Goal: Transaction & Acquisition: Purchase product/service

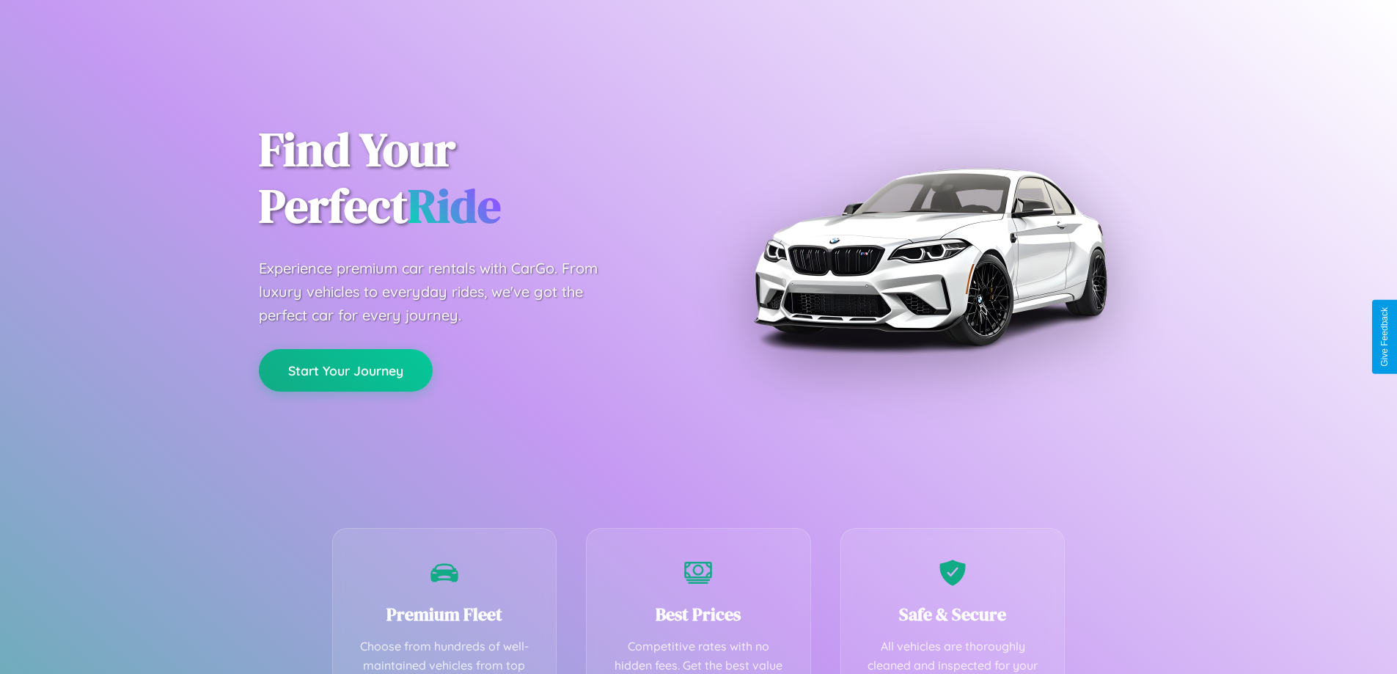
scroll to position [428, 0]
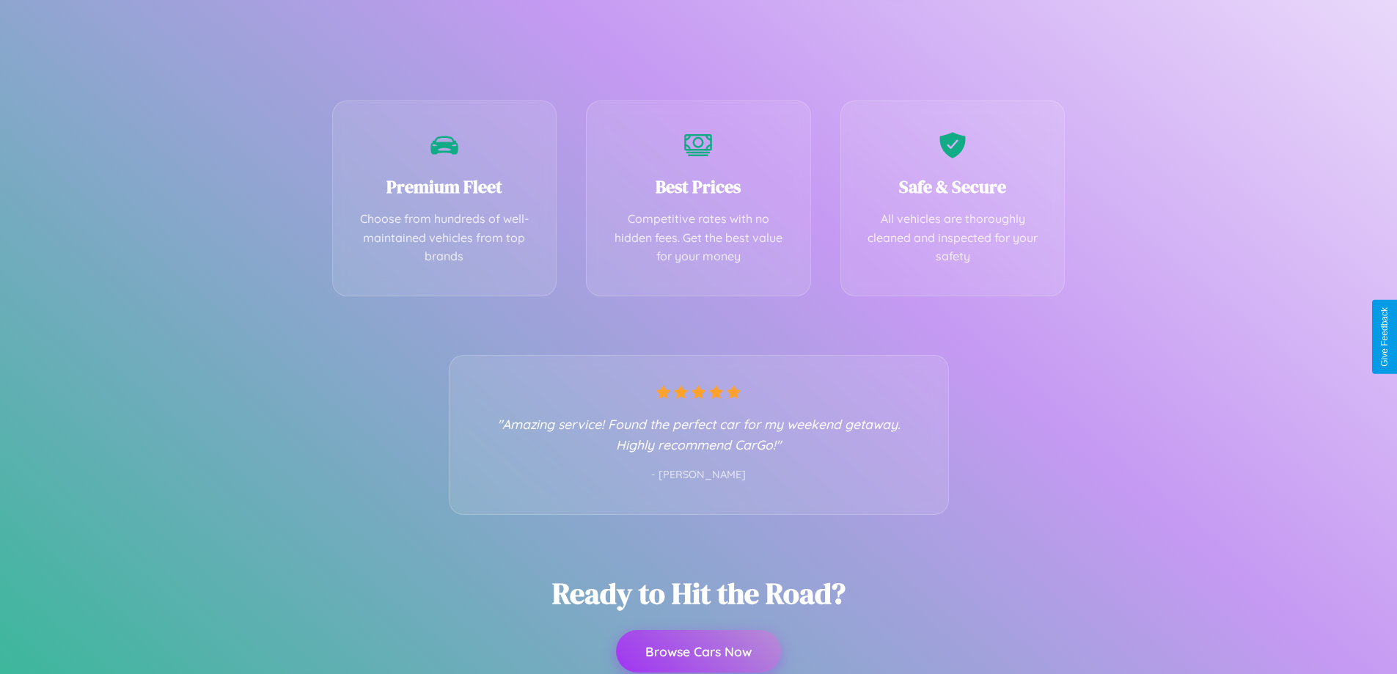
click at [698, 652] on button "Browse Cars Now" at bounding box center [698, 651] width 165 height 43
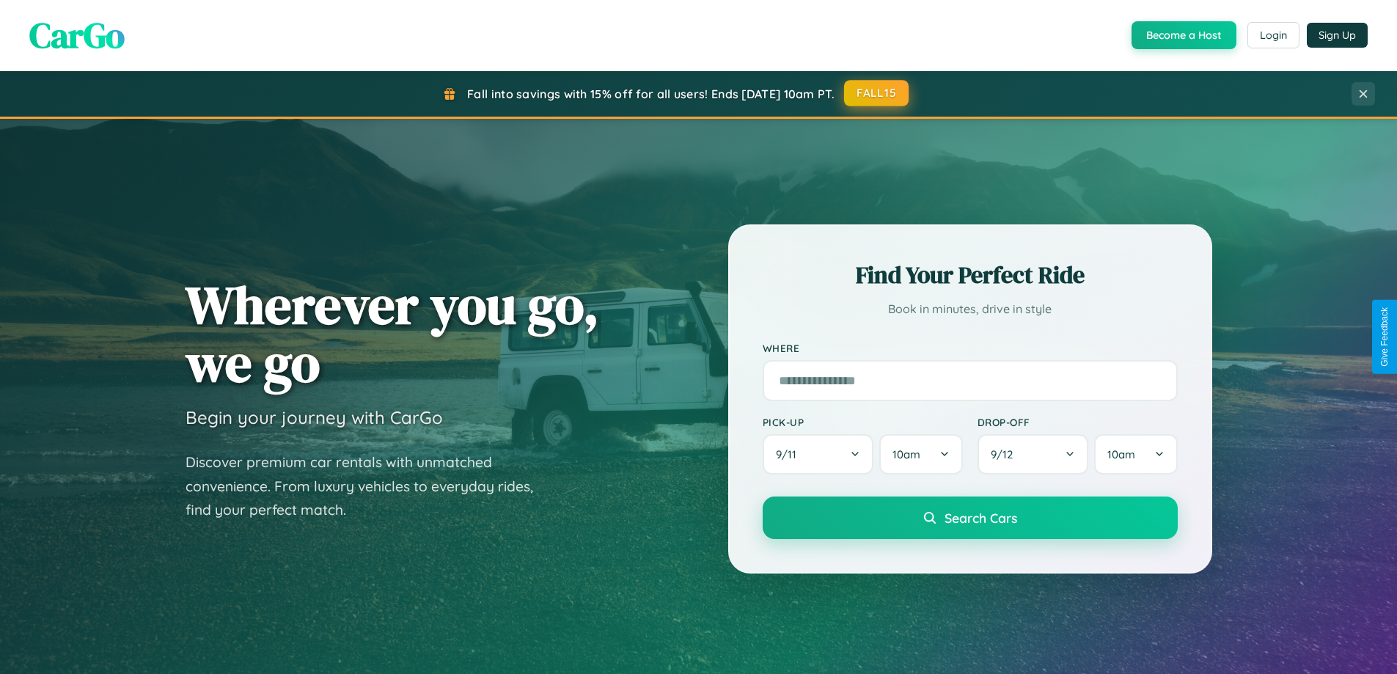
click at [877, 94] on button "FALL15" at bounding box center [876, 93] width 65 height 26
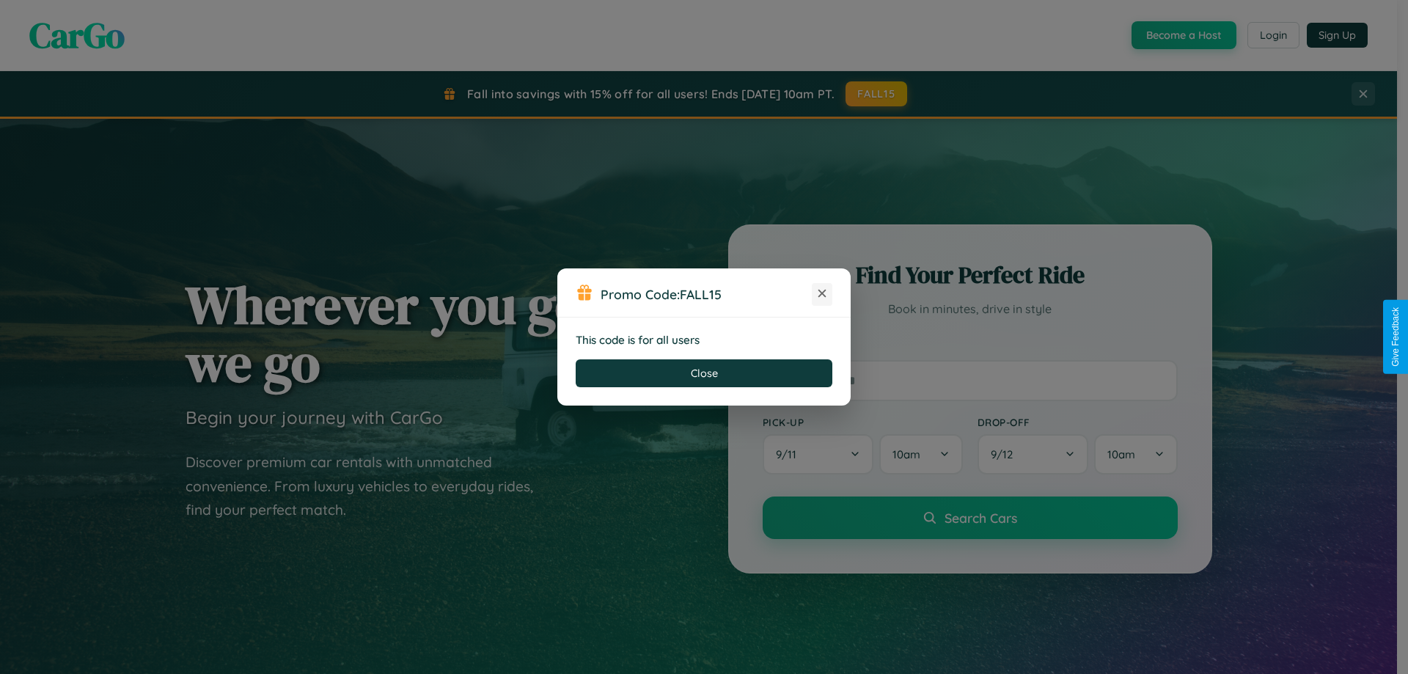
click at [822, 294] on icon at bounding box center [822, 293] width 15 height 15
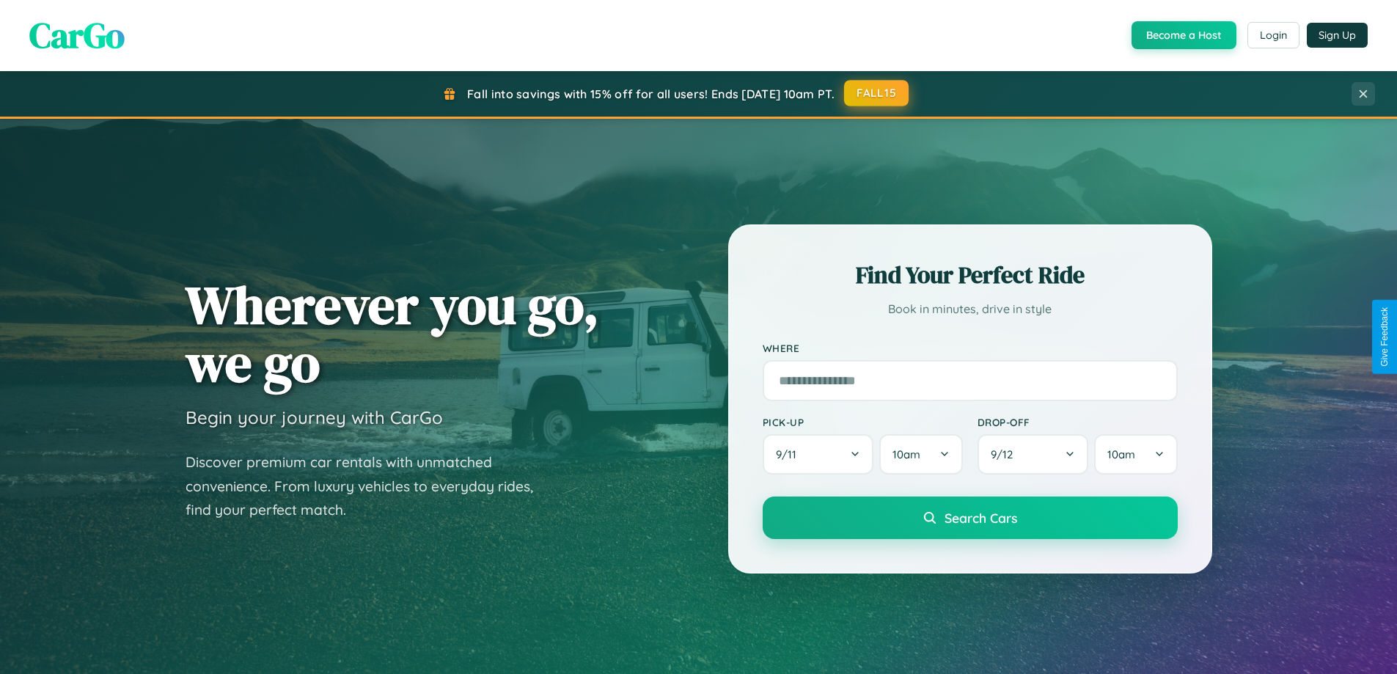
click at [877, 93] on button "FALL15" at bounding box center [876, 93] width 65 height 26
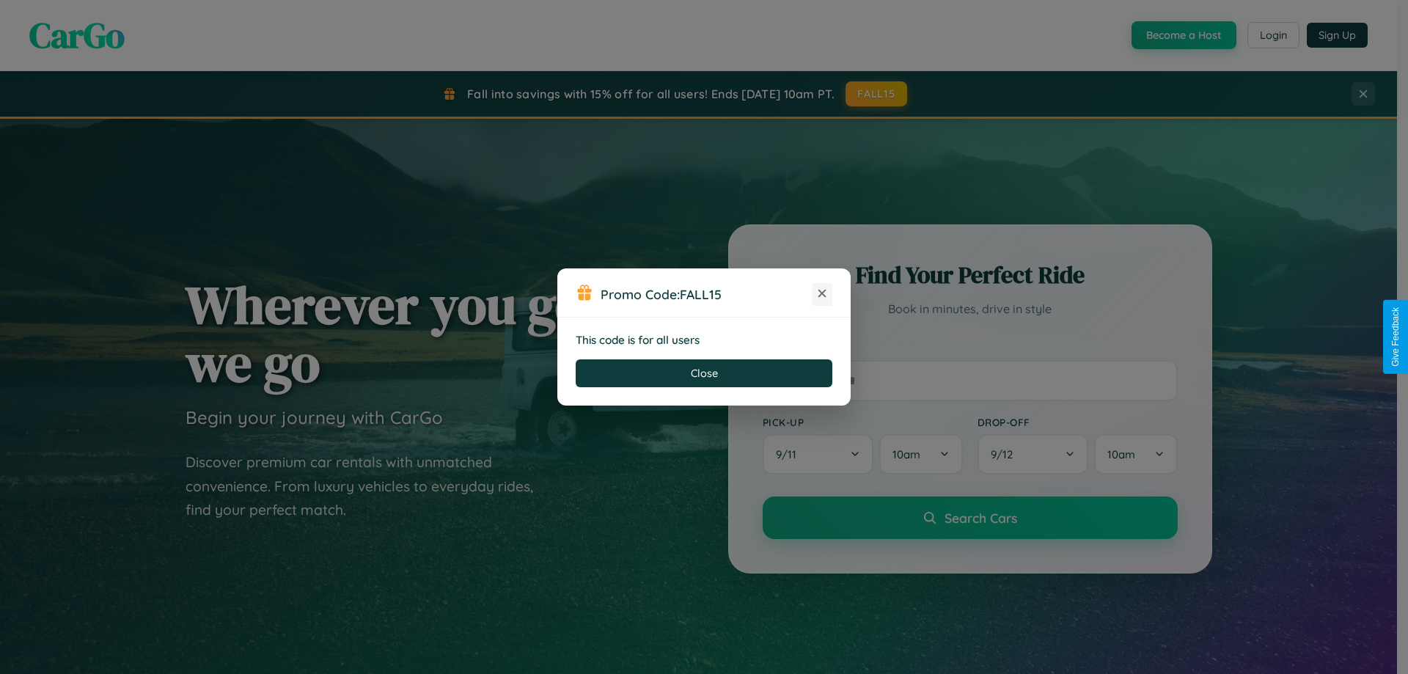
click at [822, 294] on icon at bounding box center [822, 293] width 15 height 15
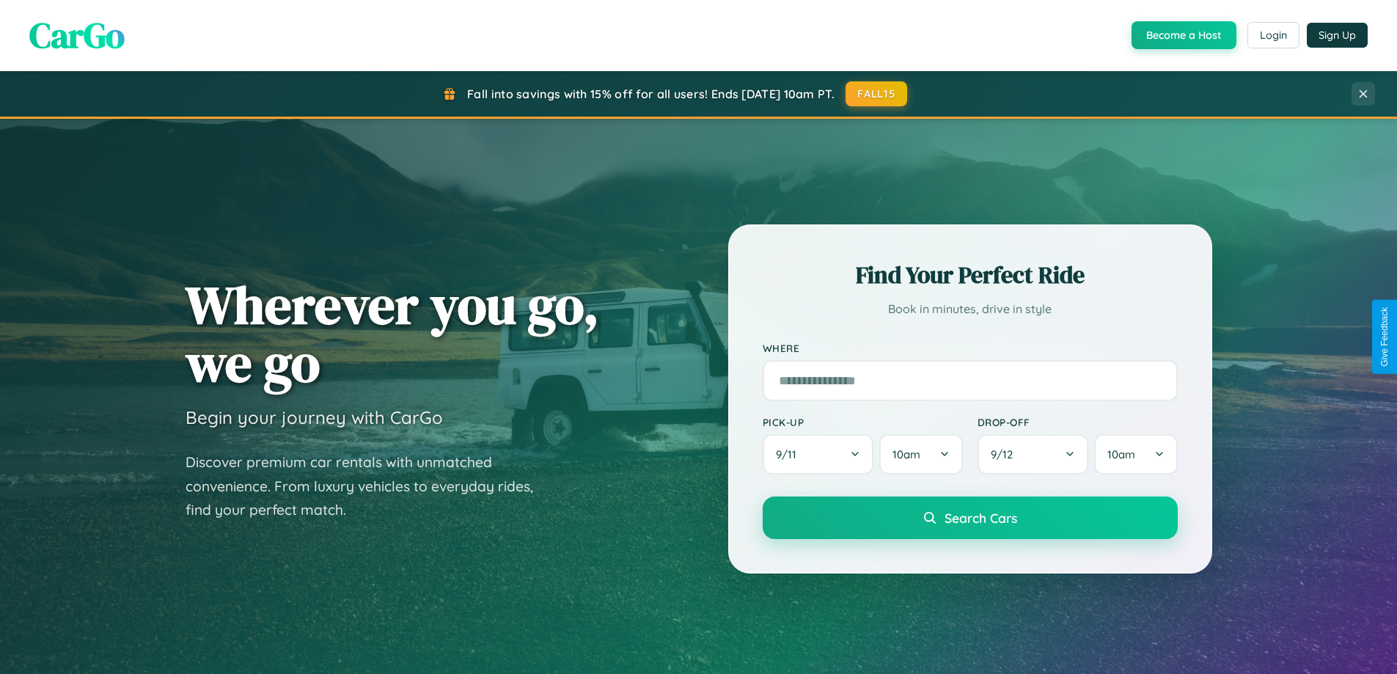
scroll to position [1009, 0]
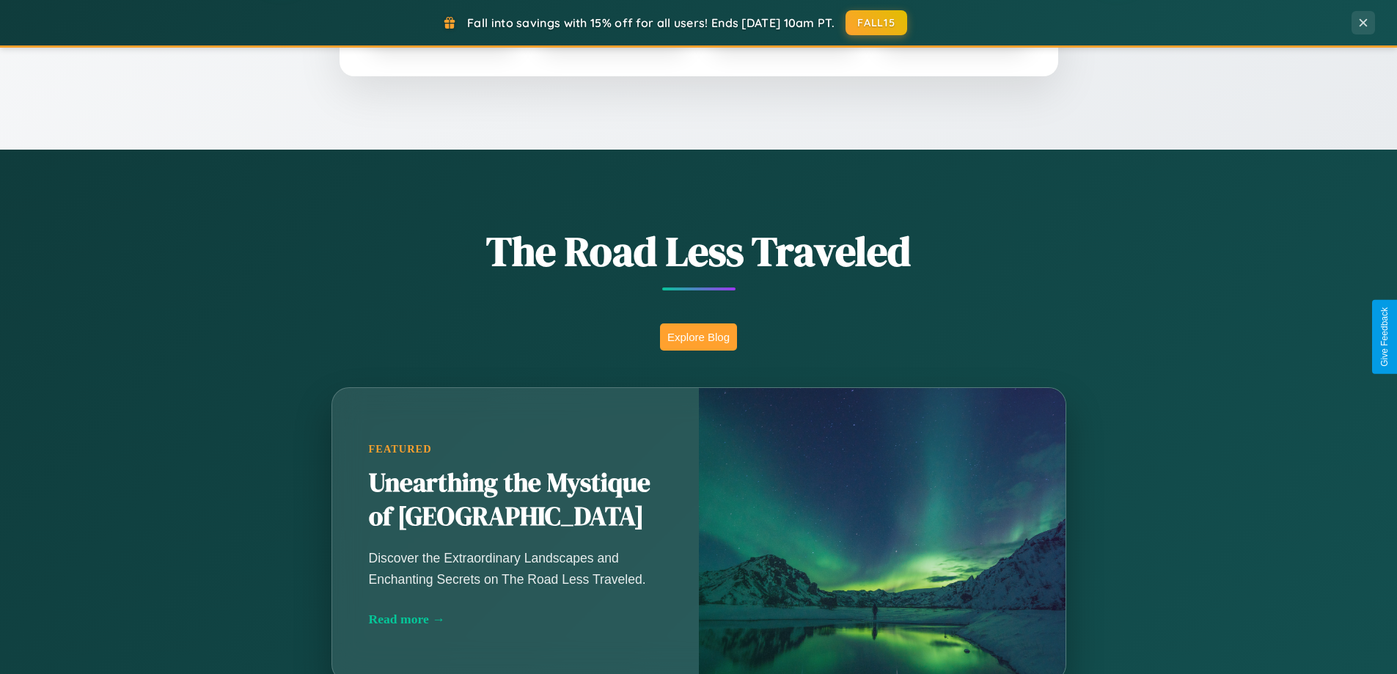
click at [698, 337] on button "Explore Blog" at bounding box center [698, 337] width 77 height 27
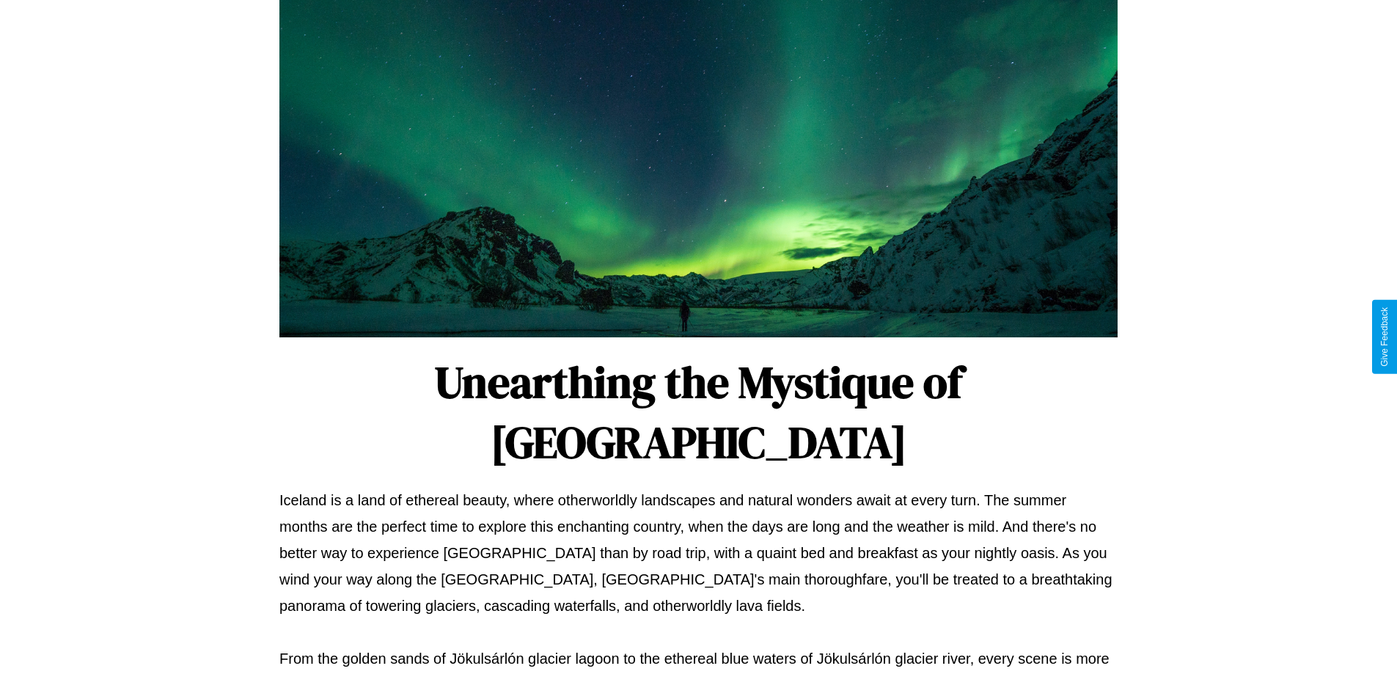
scroll to position [475, 0]
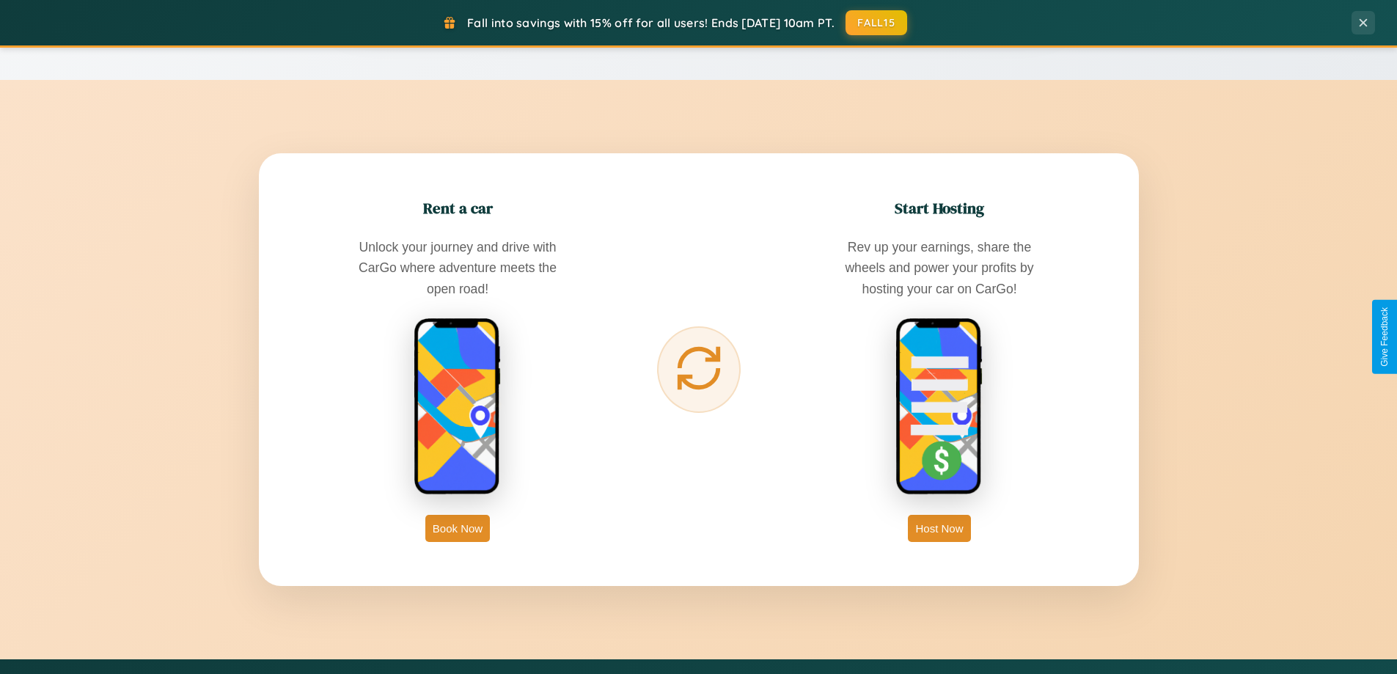
scroll to position [2357, 0]
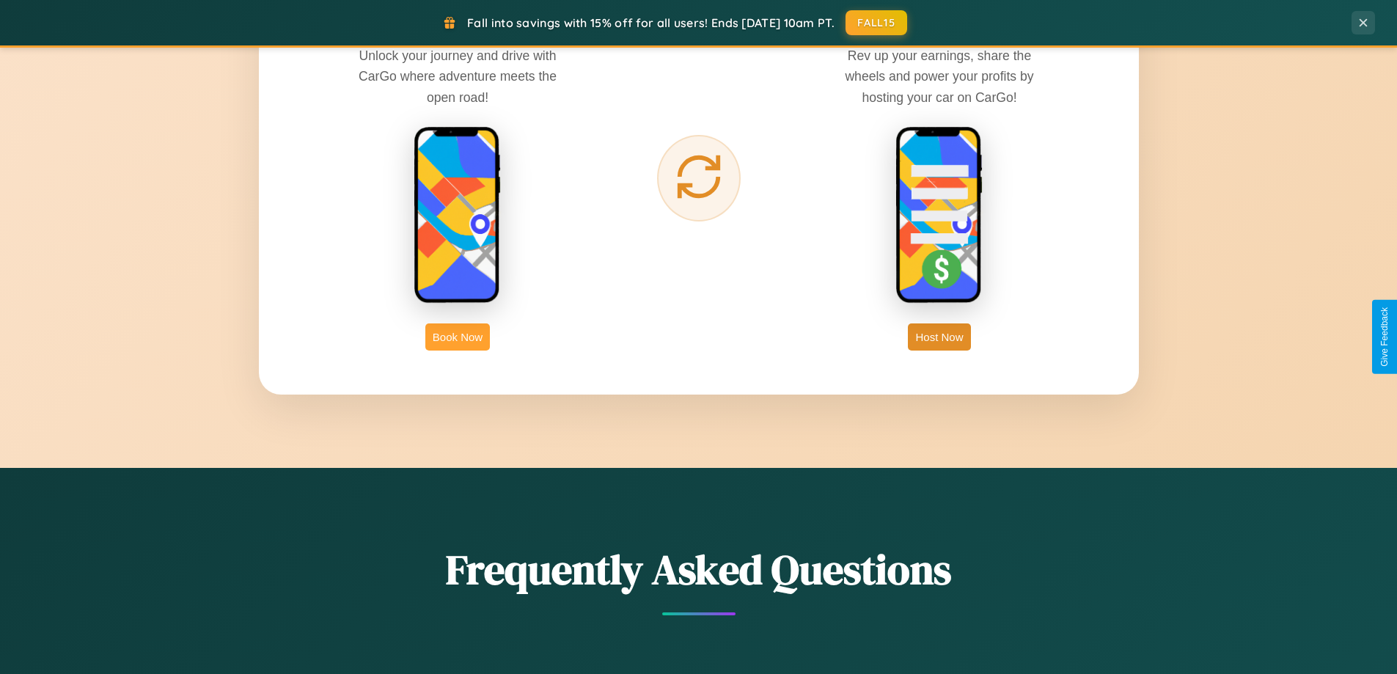
click at [458, 337] on button "Book Now" at bounding box center [457, 337] width 65 height 27
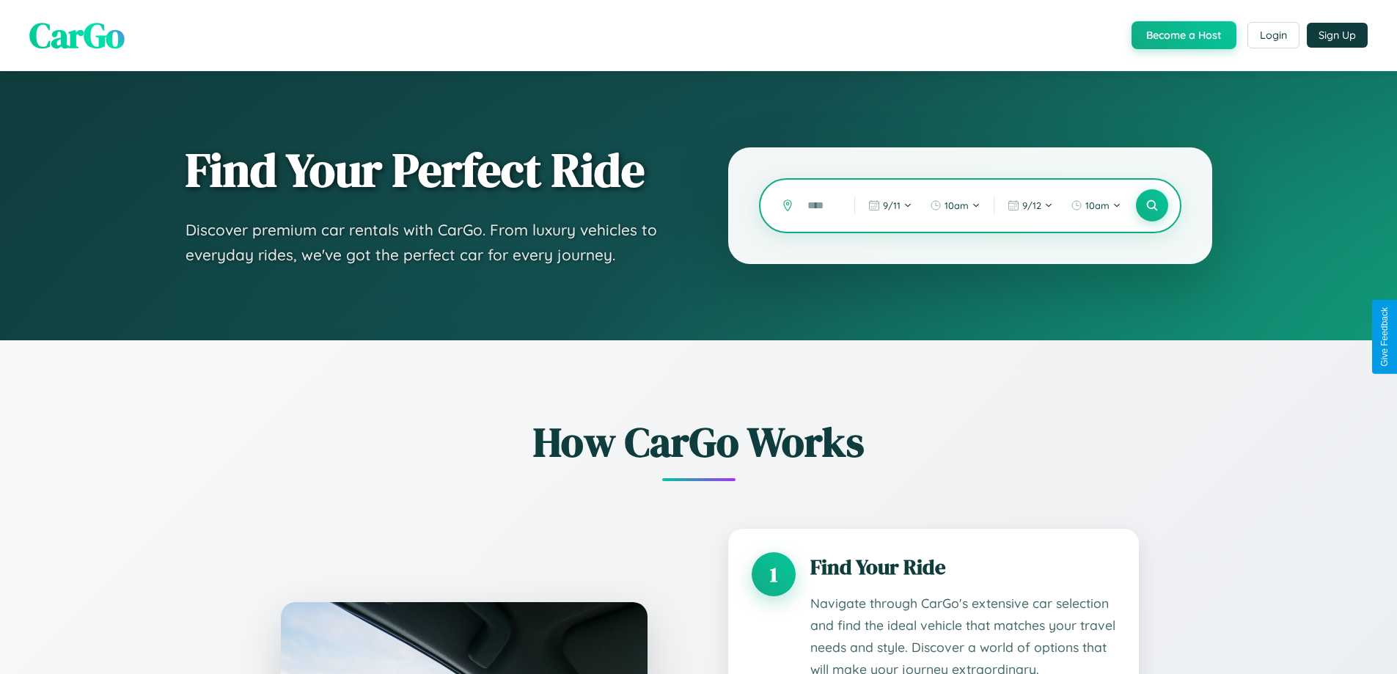
click at [820, 205] on input "text" at bounding box center [820, 206] width 40 height 26
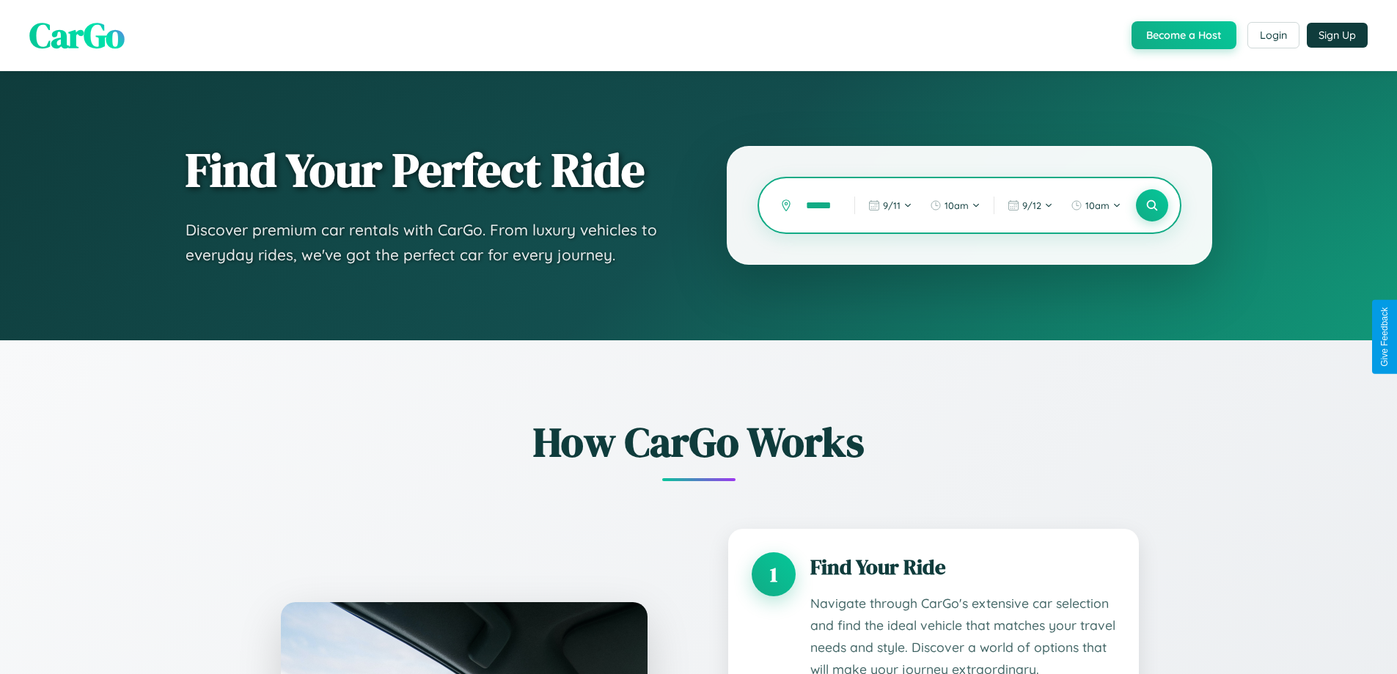
scroll to position [0, 5]
type input "******"
click at [1152, 205] on icon at bounding box center [1152, 206] width 14 height 14
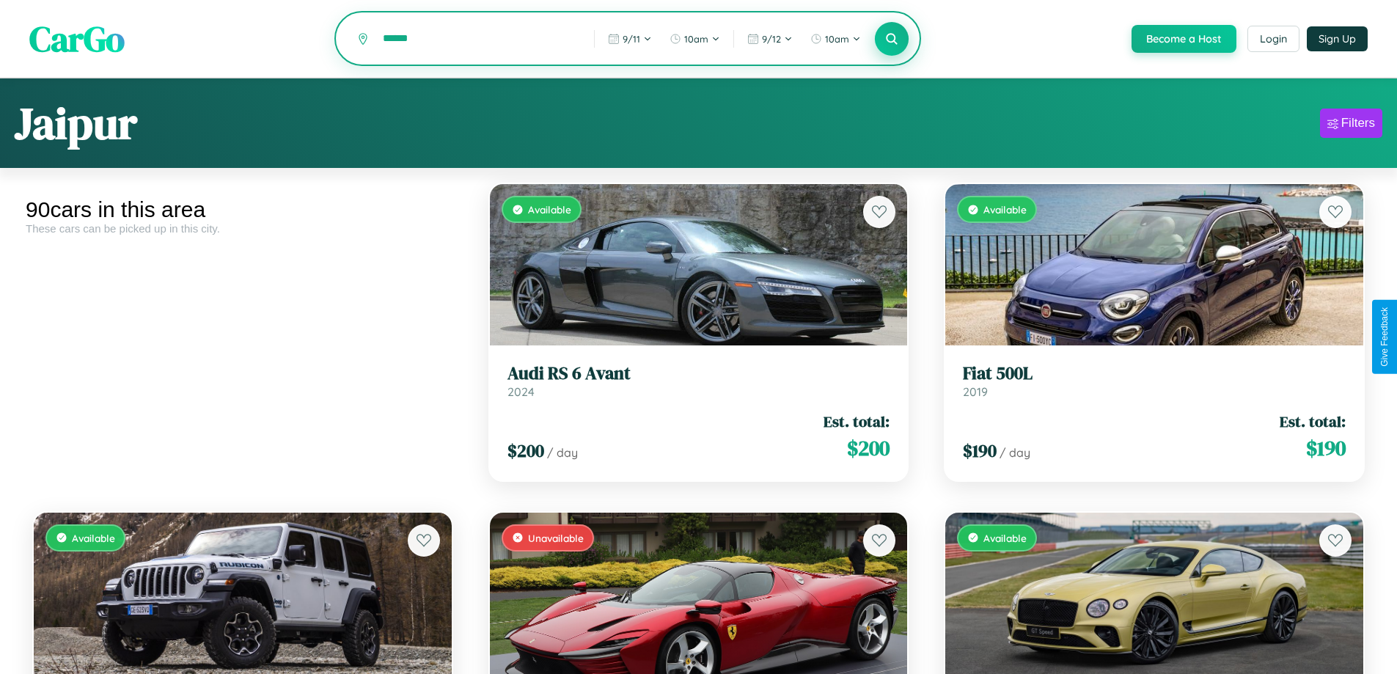
type input "******"
click at [891, 40] on icon at bounding box center [892, 39] width 14 height 14
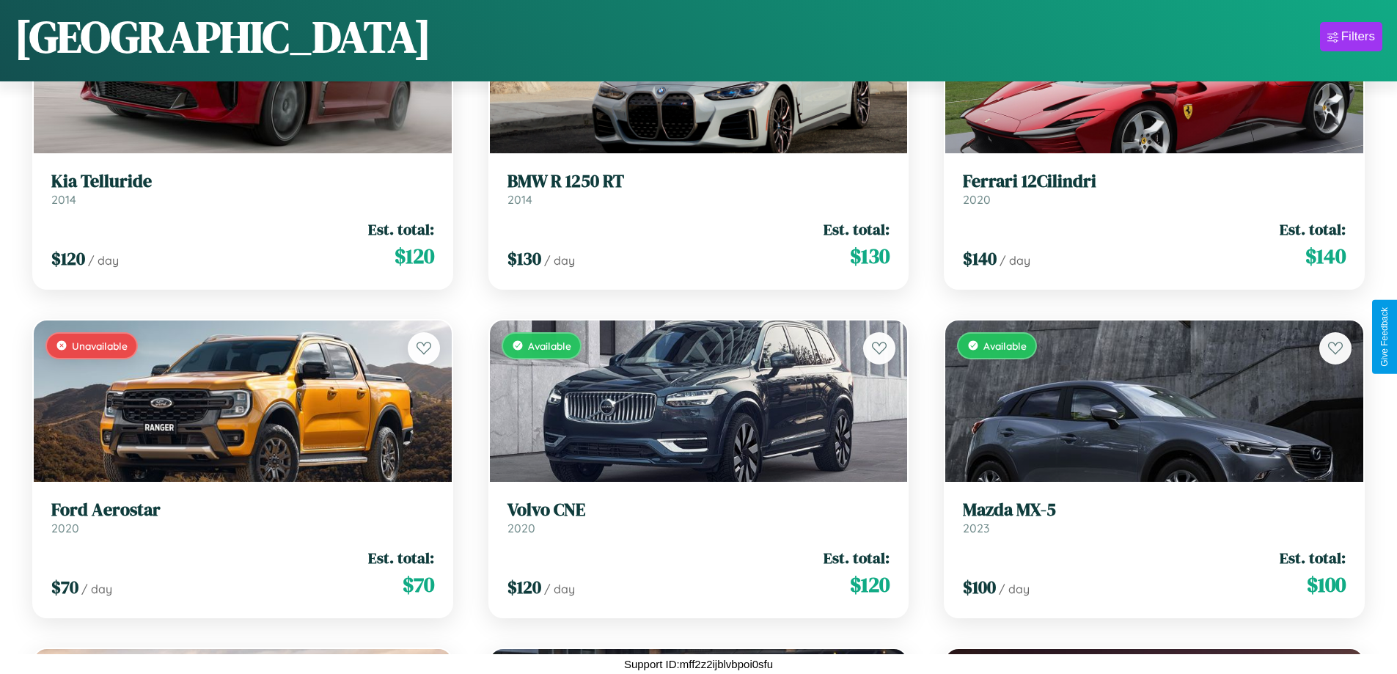
scroll to position [10061, 0]
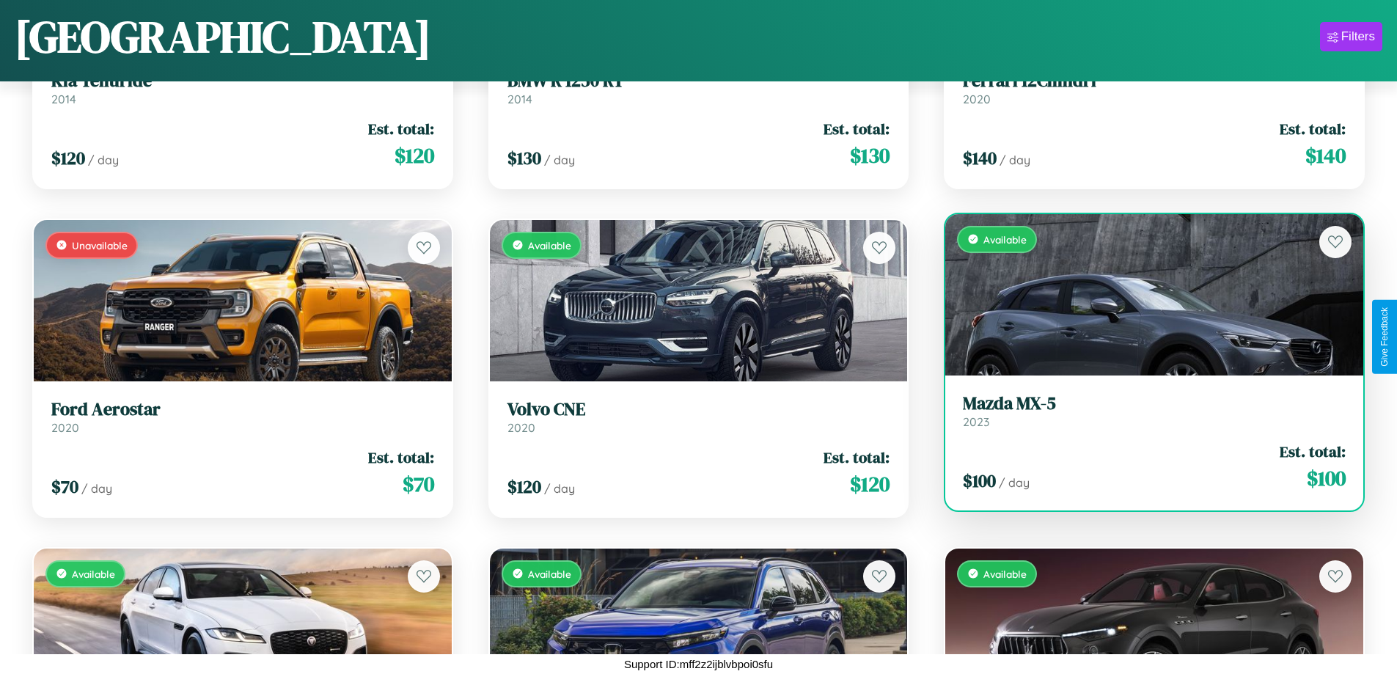
click at [1145, 412] on h3 "Mazda MX-5" at bounding box center [1154, 403] width 383 height 21
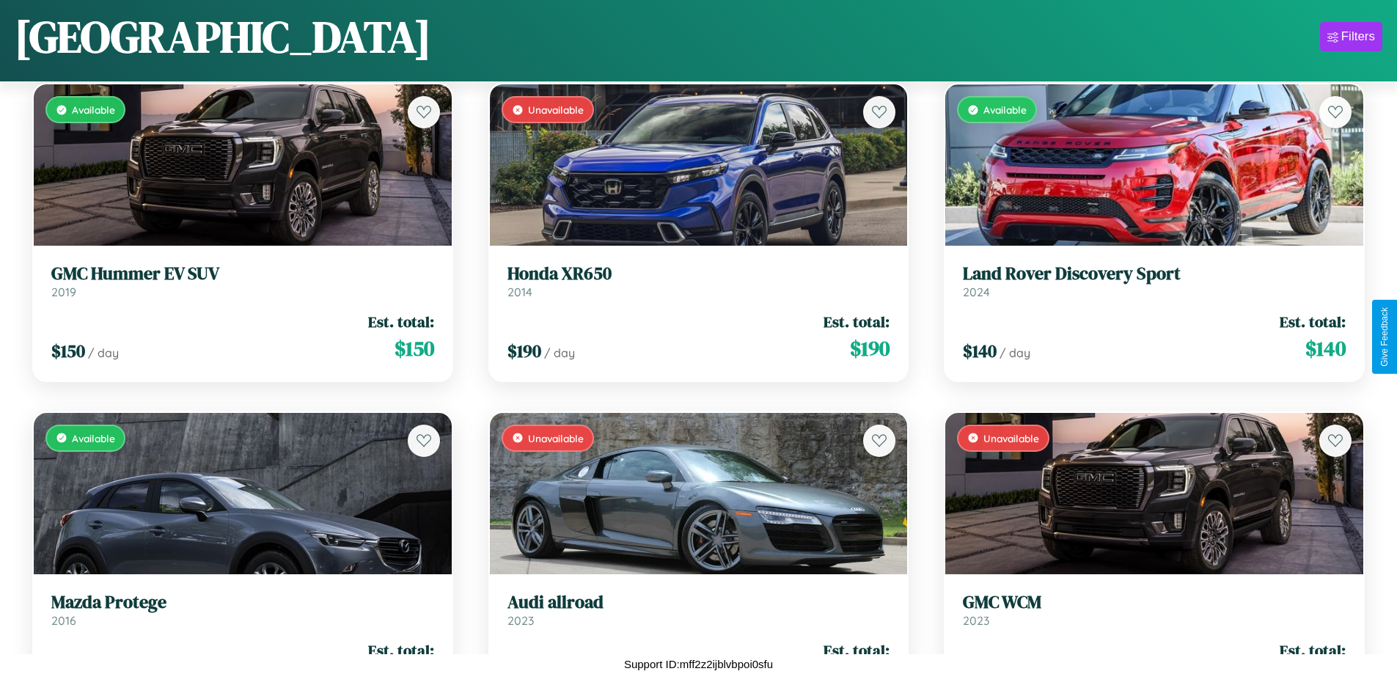
scroll to position [1520, 0]
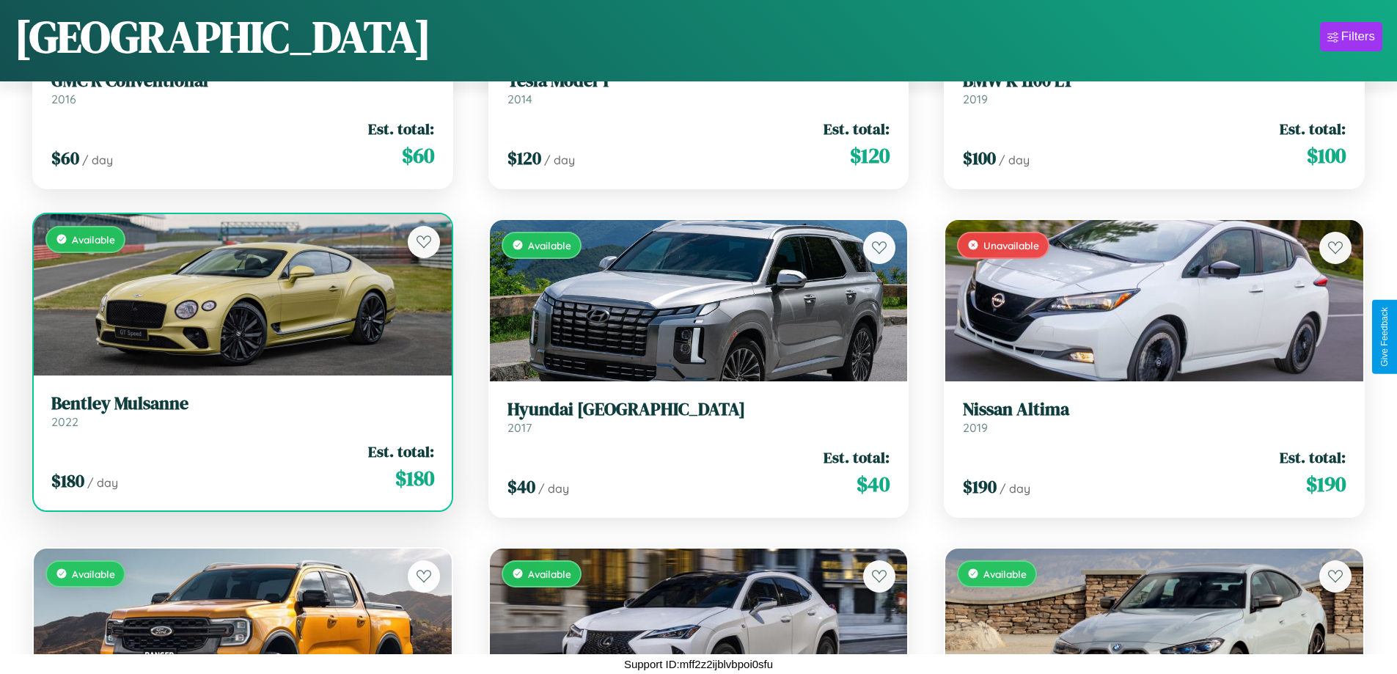
click at [241, 300] on div "Available" at bounding box center [243, 294] width 418 height 161
click at [241, 294] on div "Available" at bounding box center [243, 294] width 418 height 161
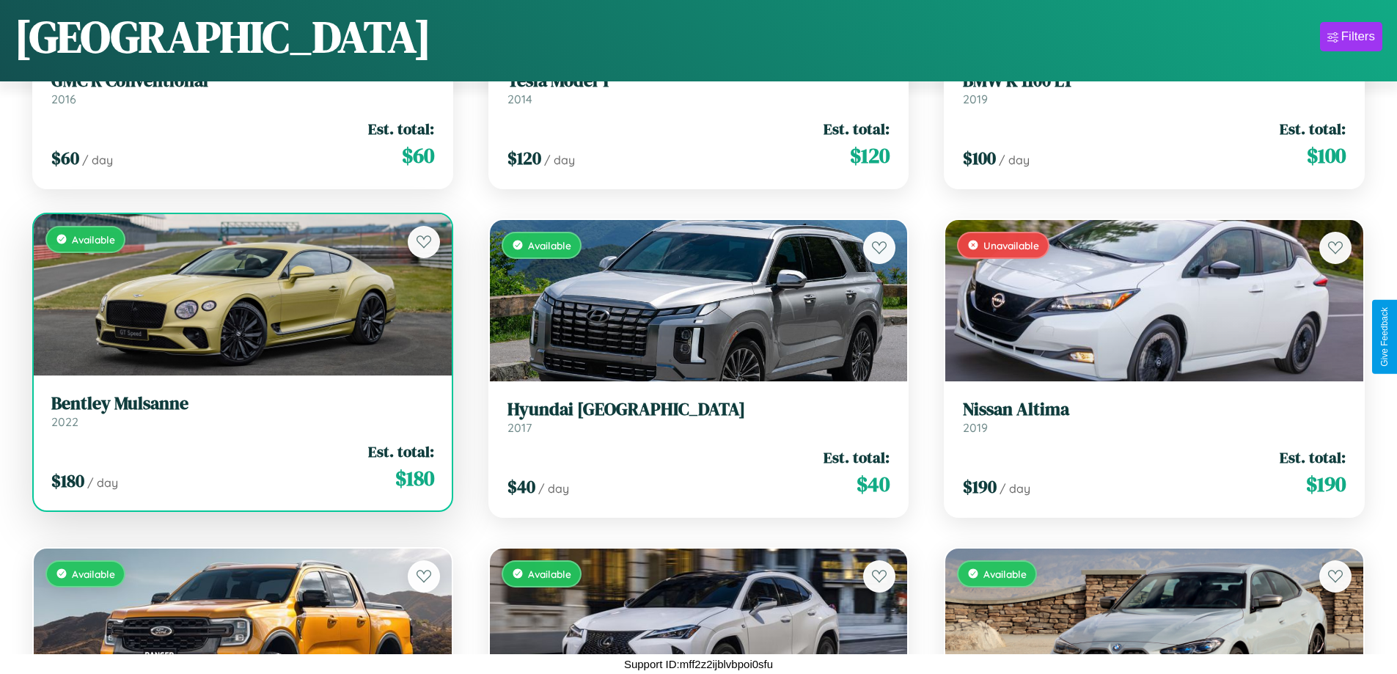
click at [241, 294] on div "Available" at bounding box center [243, 294] width 418 height 161
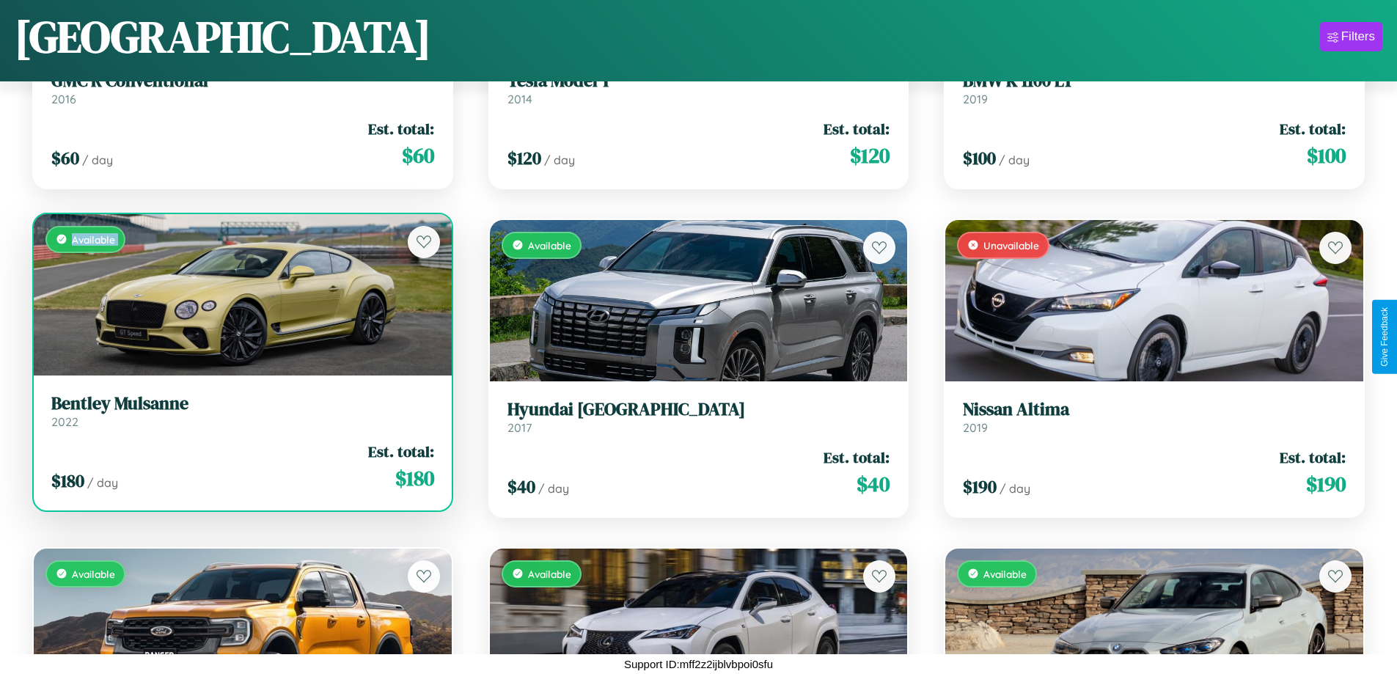
click at [241, 294] on div "Available" at bounding box center [243, 294] width 418 height 161
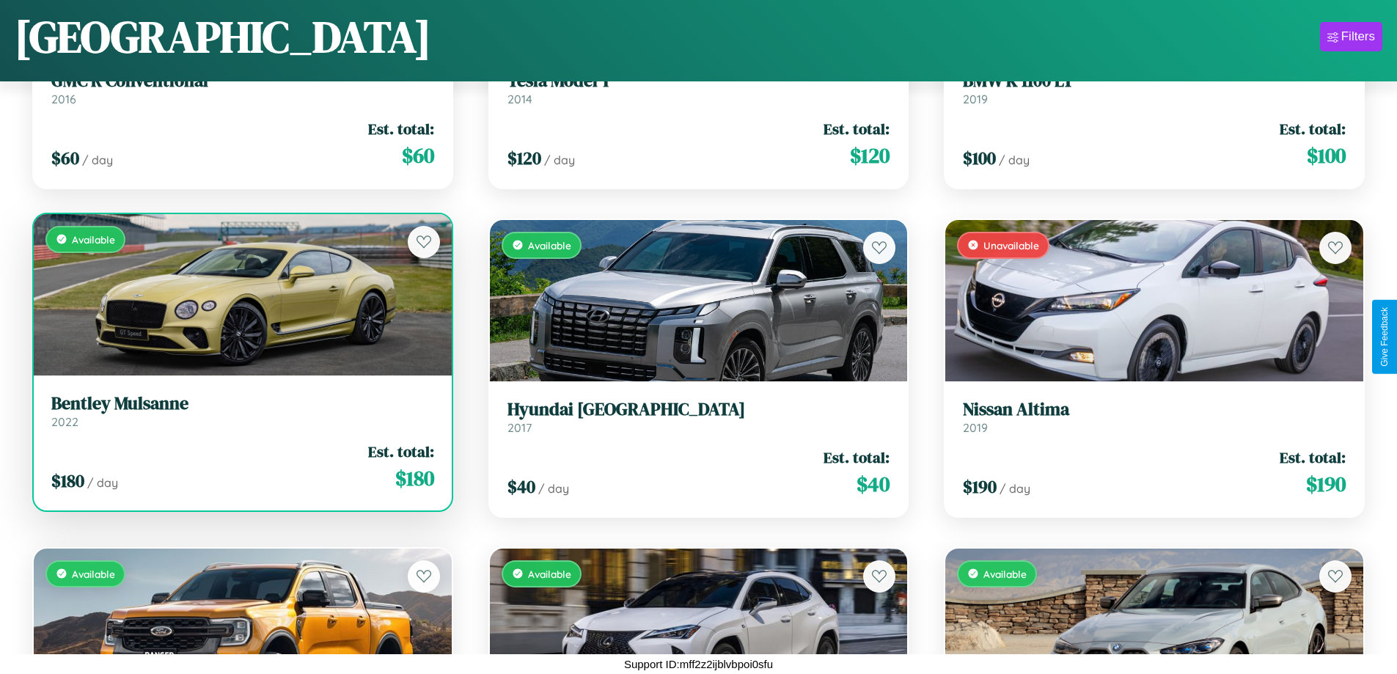
click at [241, 294] on div "Available" at bounding box center [243, 294] width 418 height 161
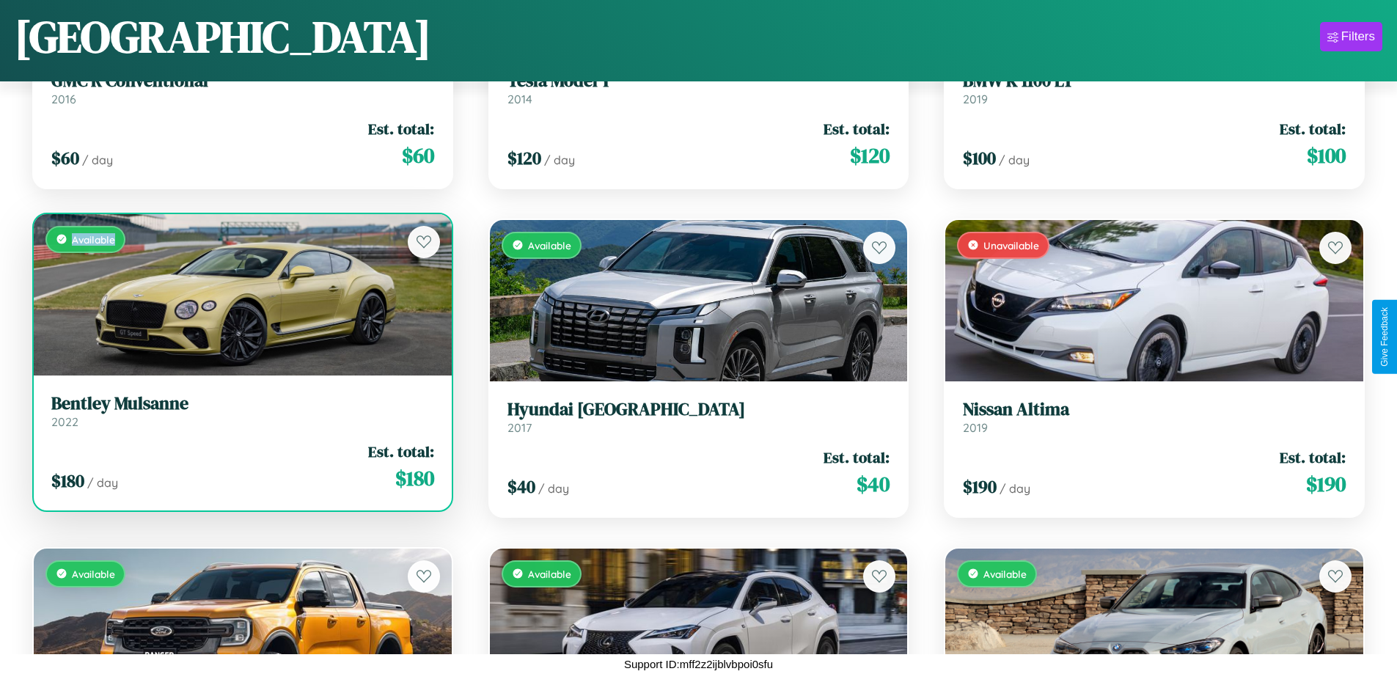
click at [241, 294] on div "Available" at bounding box center [243, 294] width 418 height 161
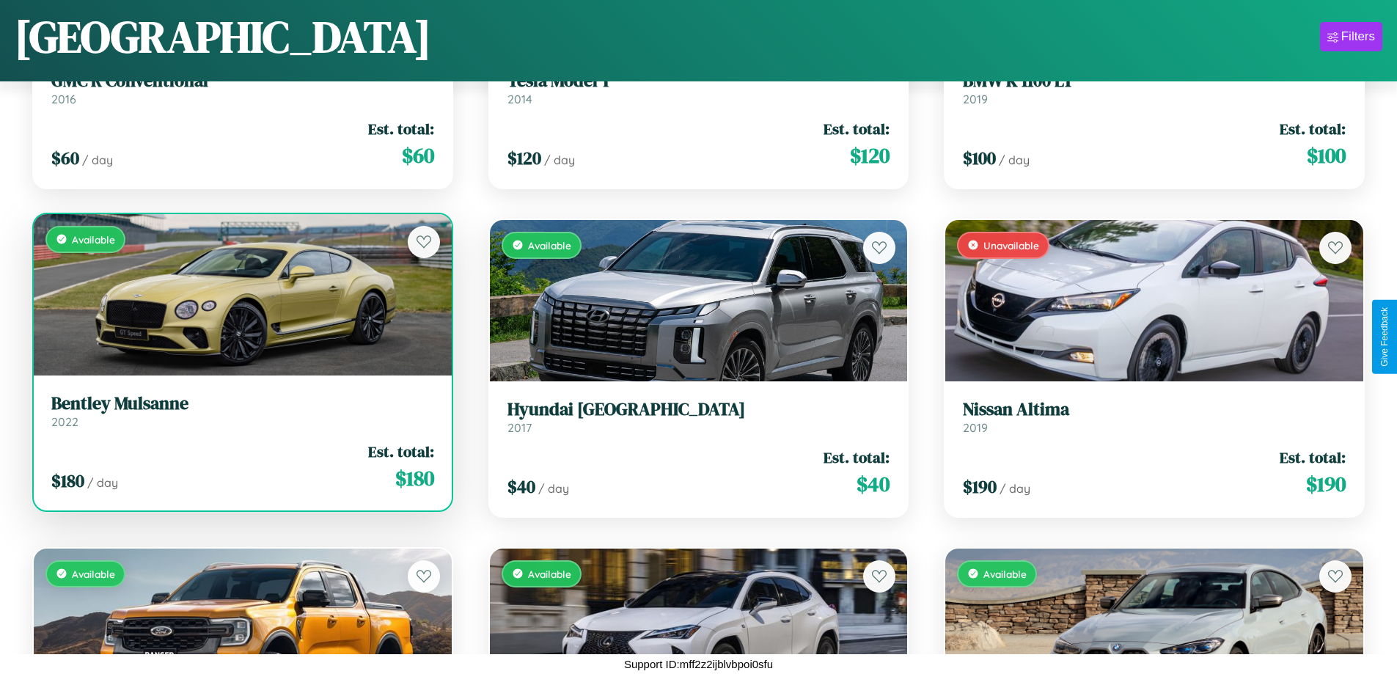
click at [241, 411] on h3 "Bentley Mulsanne" at bounding box center [242, 403] width 383 height 21
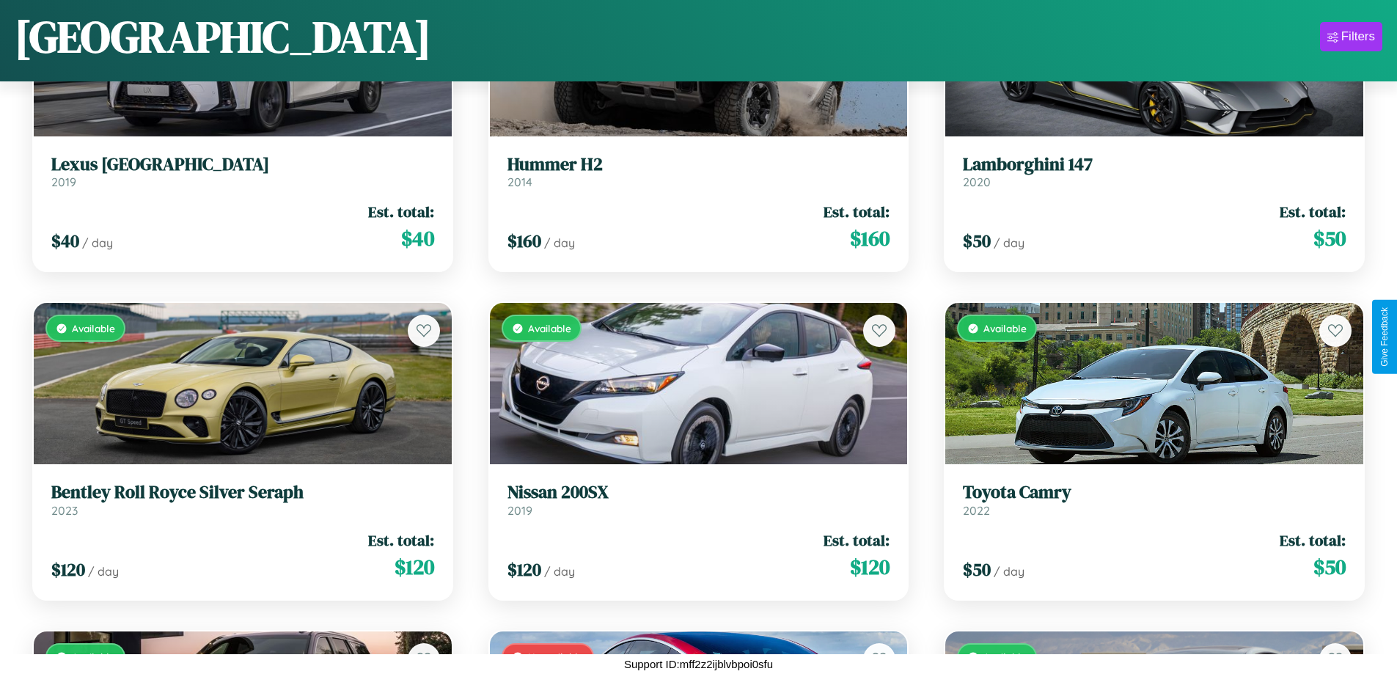
scroll to position [535, 0]
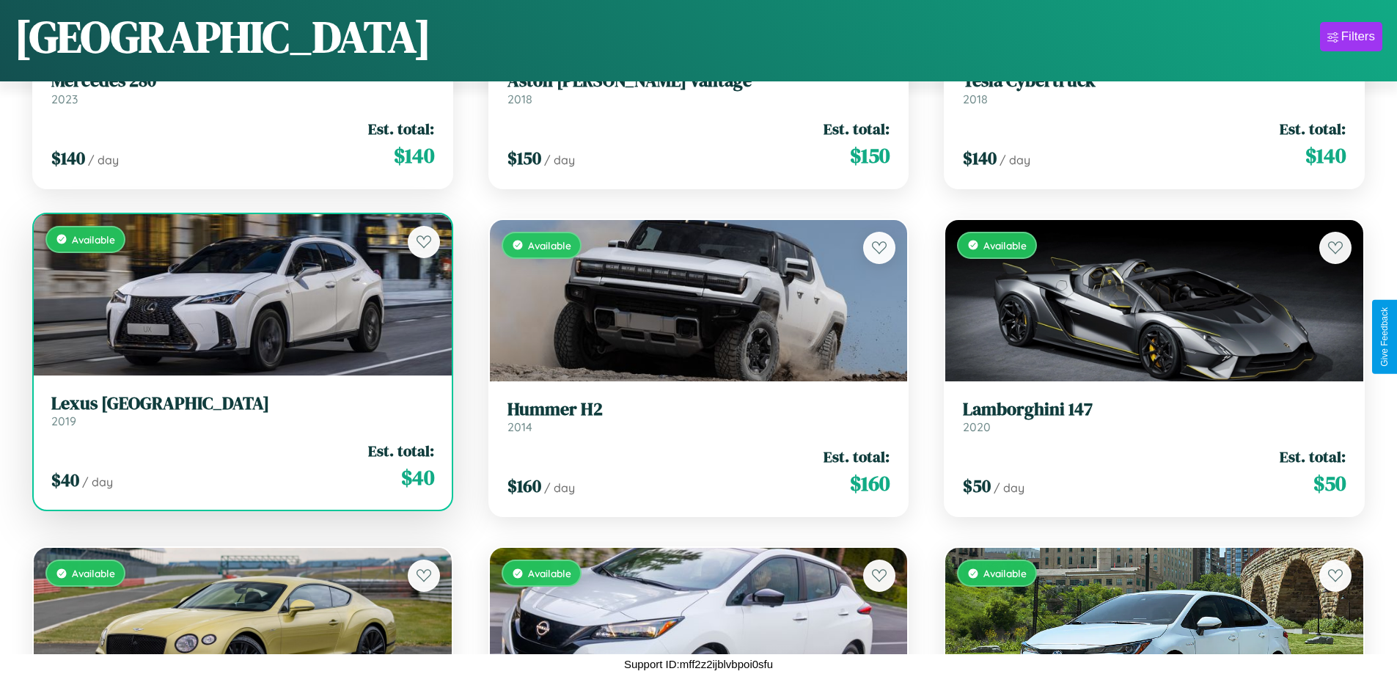
click at [241, 411] on h3 "Lexus TX" at bounding box center [242, 403] width 383 height 21
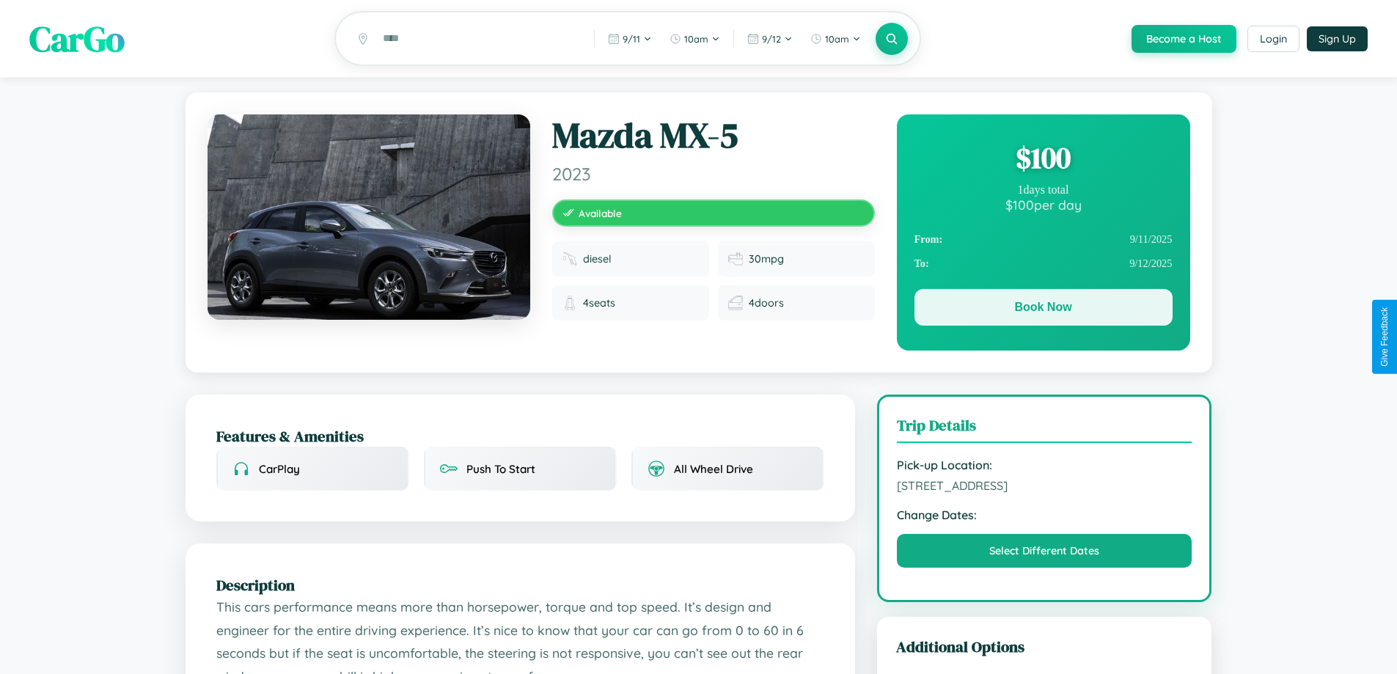
click at [1043, 310] on button "Book Now" at bounding box center [1044, 307] width 258 height 37
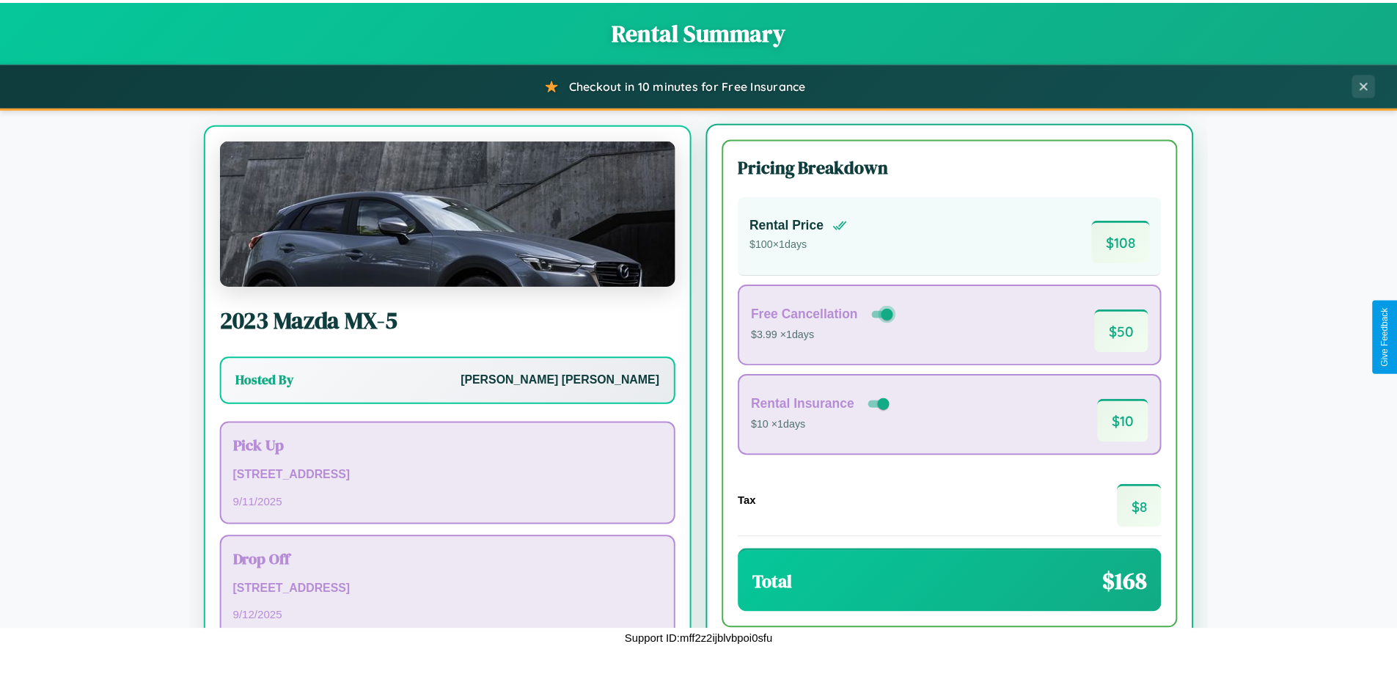
scroll to position [68, 0]
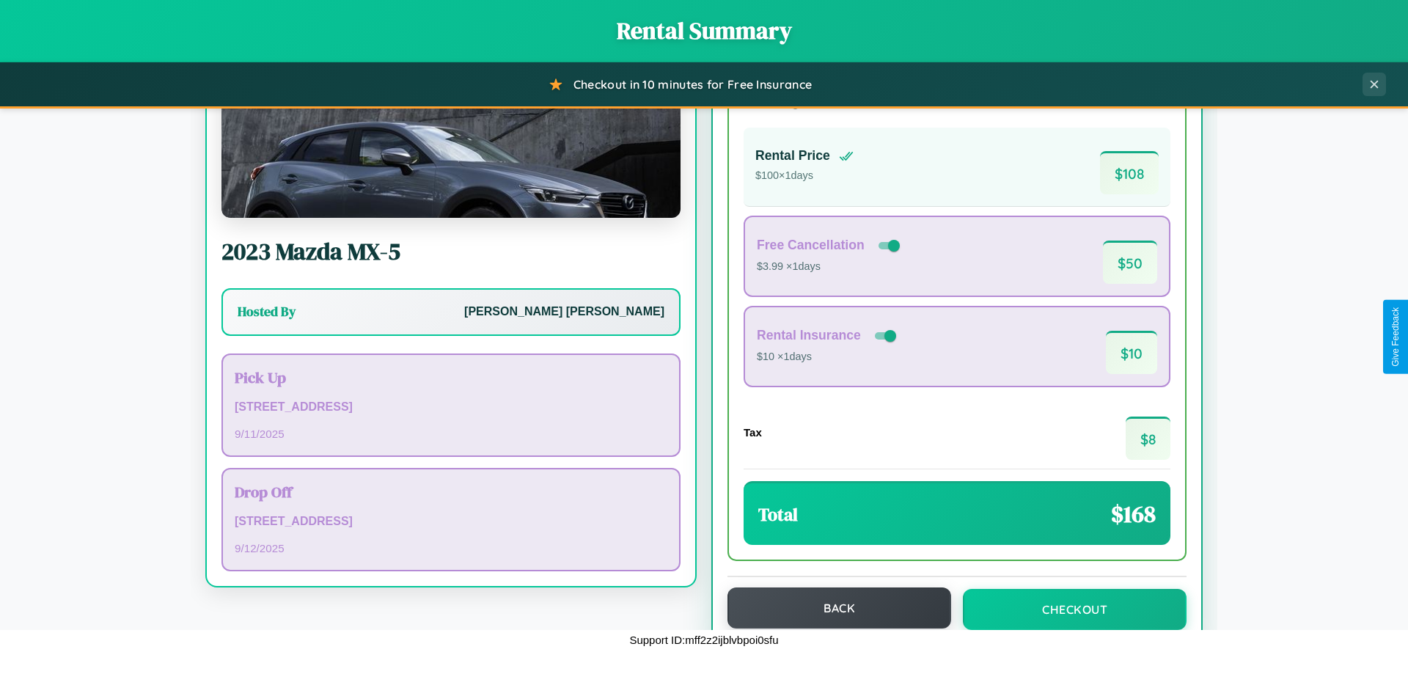
click at [833, 608] on button "Back" at bounding box center [840, 608] width 224 height 41
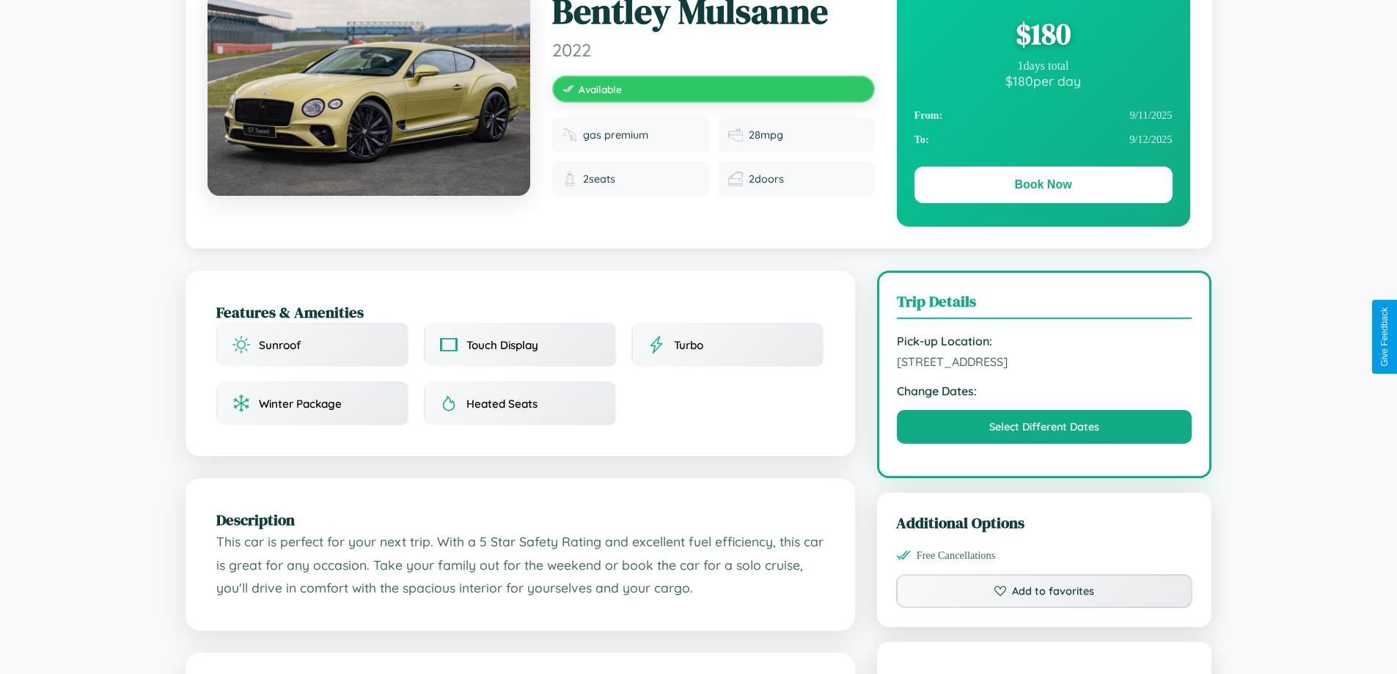
scroll to position [482, 0]
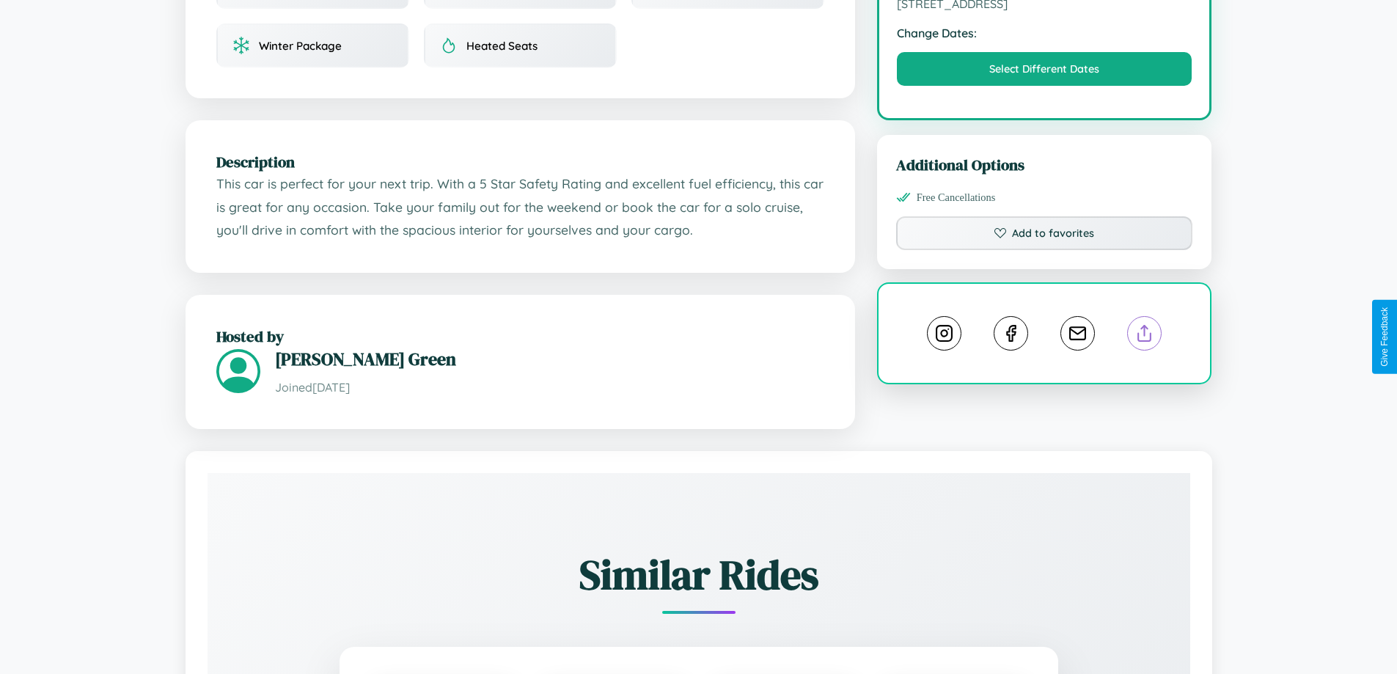
click at [1145, 335] on line at bounding box center [1145, 331] width 0 height 10
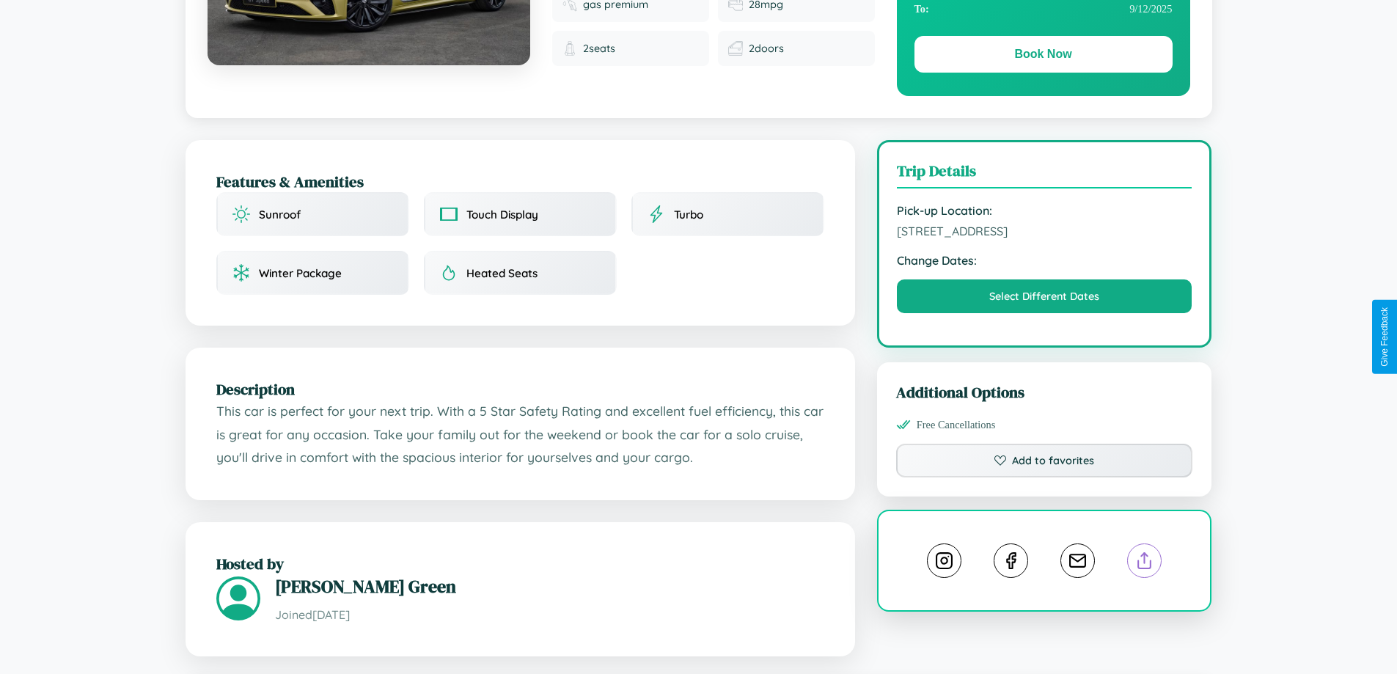
scroll to position [151, 0]
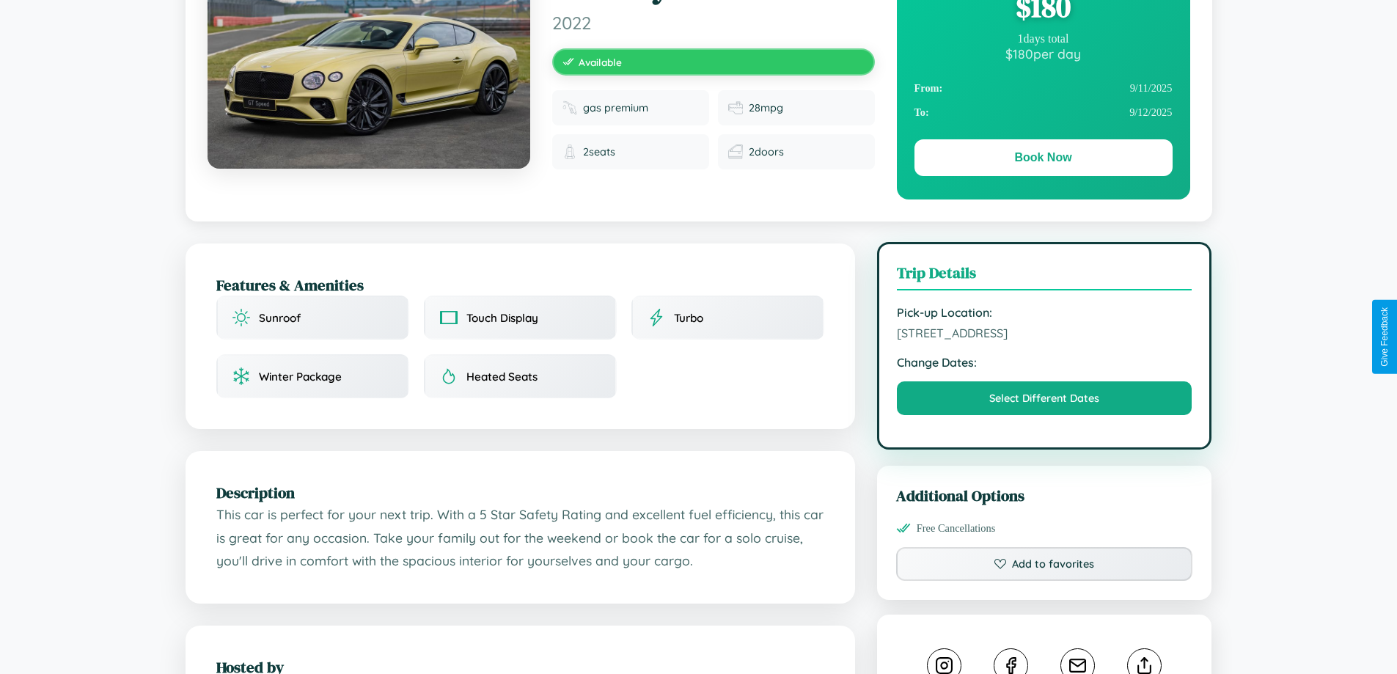
click at [1045, 335] on span "3283 Sunset Boulevard Warsaw 83179 Poland" at bounding box center [1045, 333] width 296 height 15
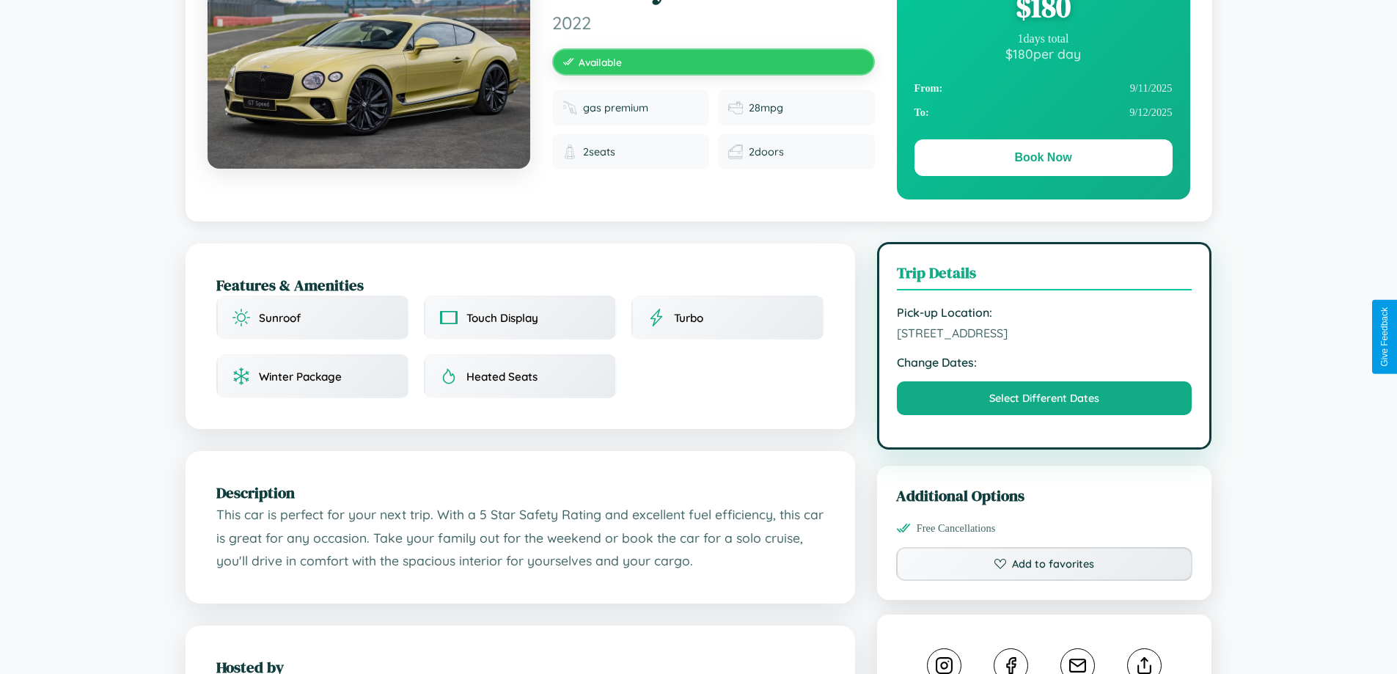
click at [1045, 335] on span "3283 Sunset Boulevard Warsaw 83179 Poland" at bounding box center [1045, 333] width 296 height 15
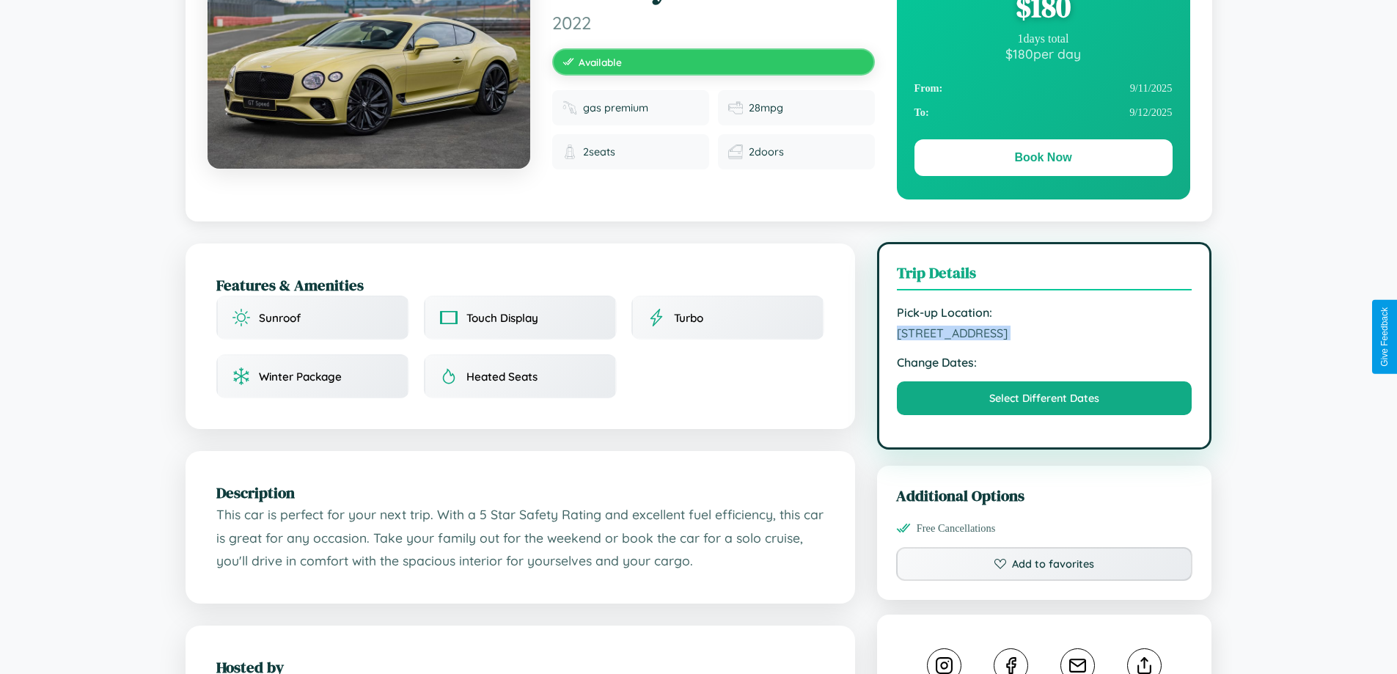
click at [1045, 335] on span "3283 Sunset Boulevard Warsaw 83179 Poland" at bounding box center [1045, 333] width 296 height 15
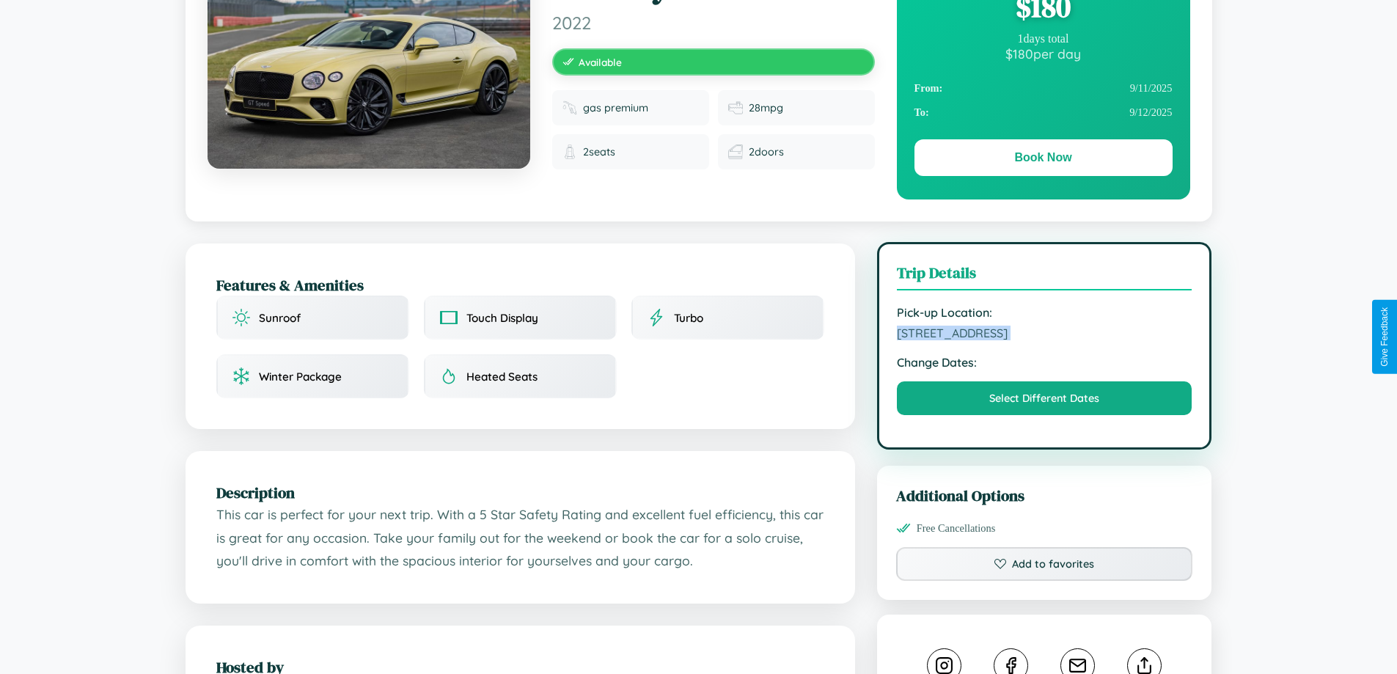
click at [1045, 335] on span "3283 Sunset Boulevard Warsaw 83179 Poland" at bounding box center [1045, 333] width 296 height 15
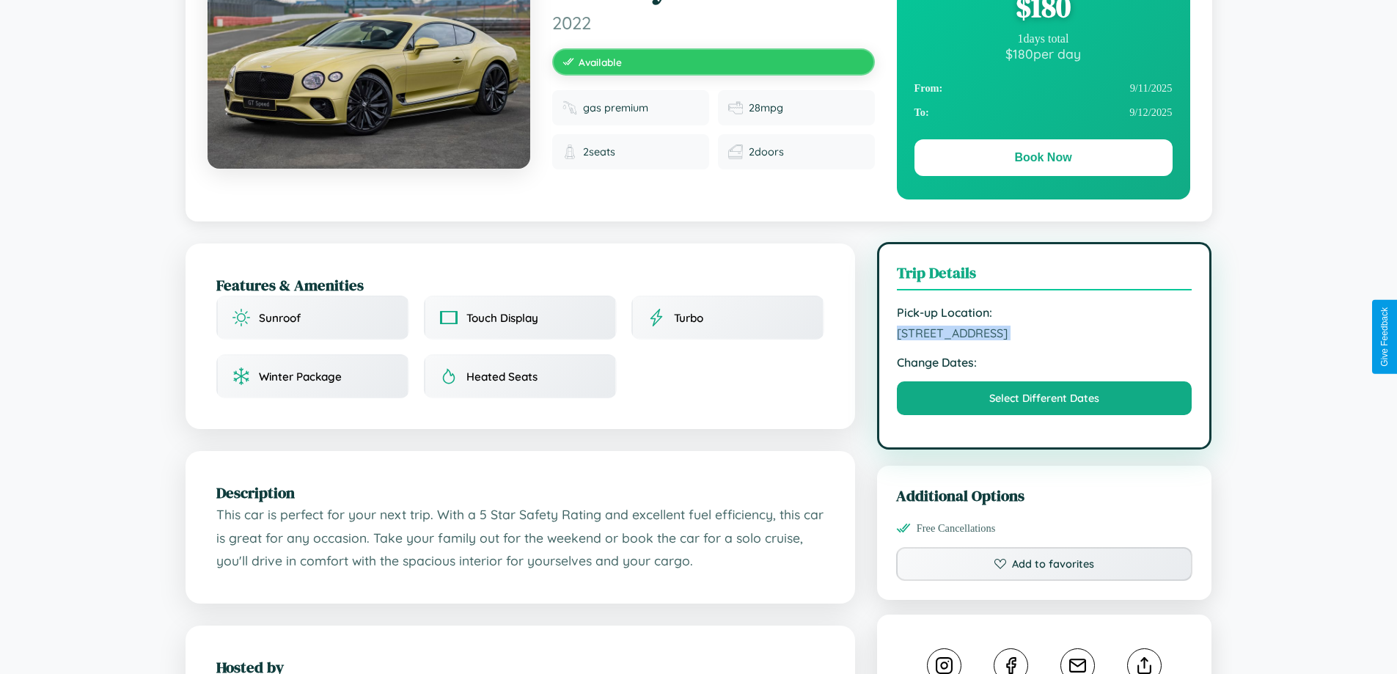
click at [1045, 335] on span "3283 Sunset Boulevard Warsaw 83179 Poland" at bounding box center [1045, 333] width 296 height 15
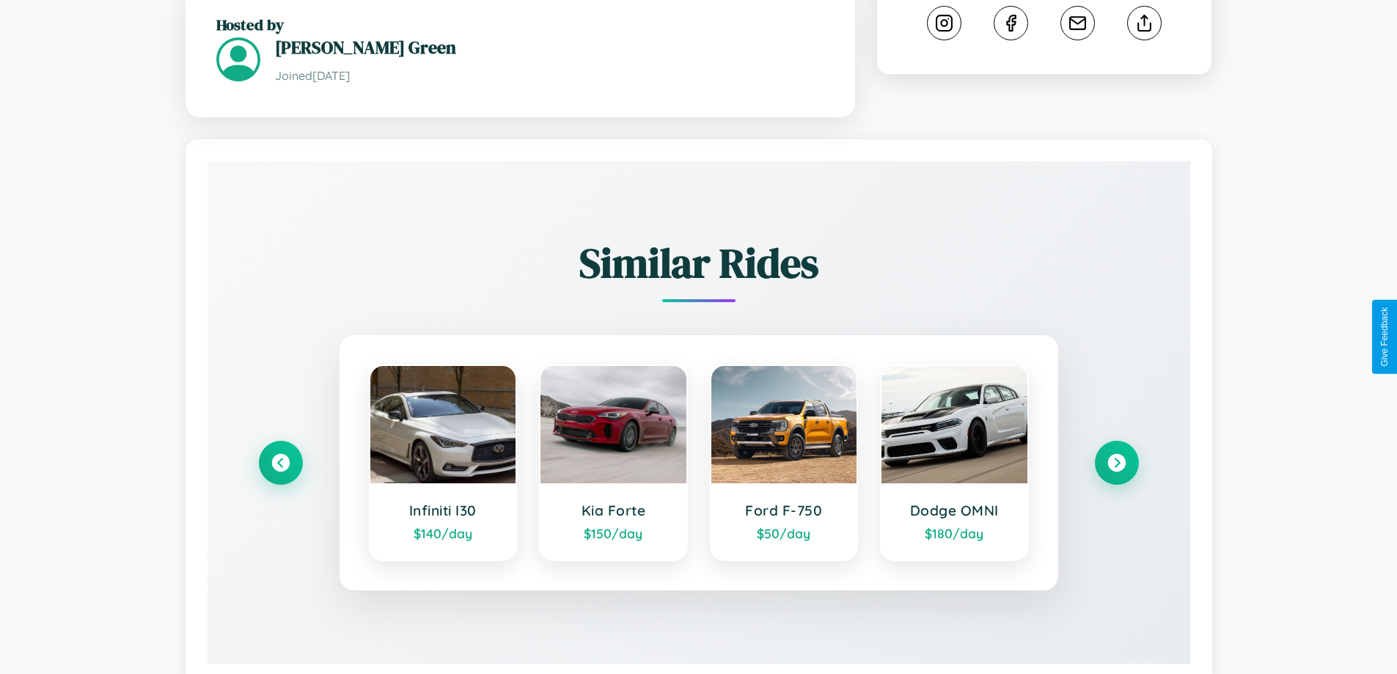
scroll to position [842, 0]
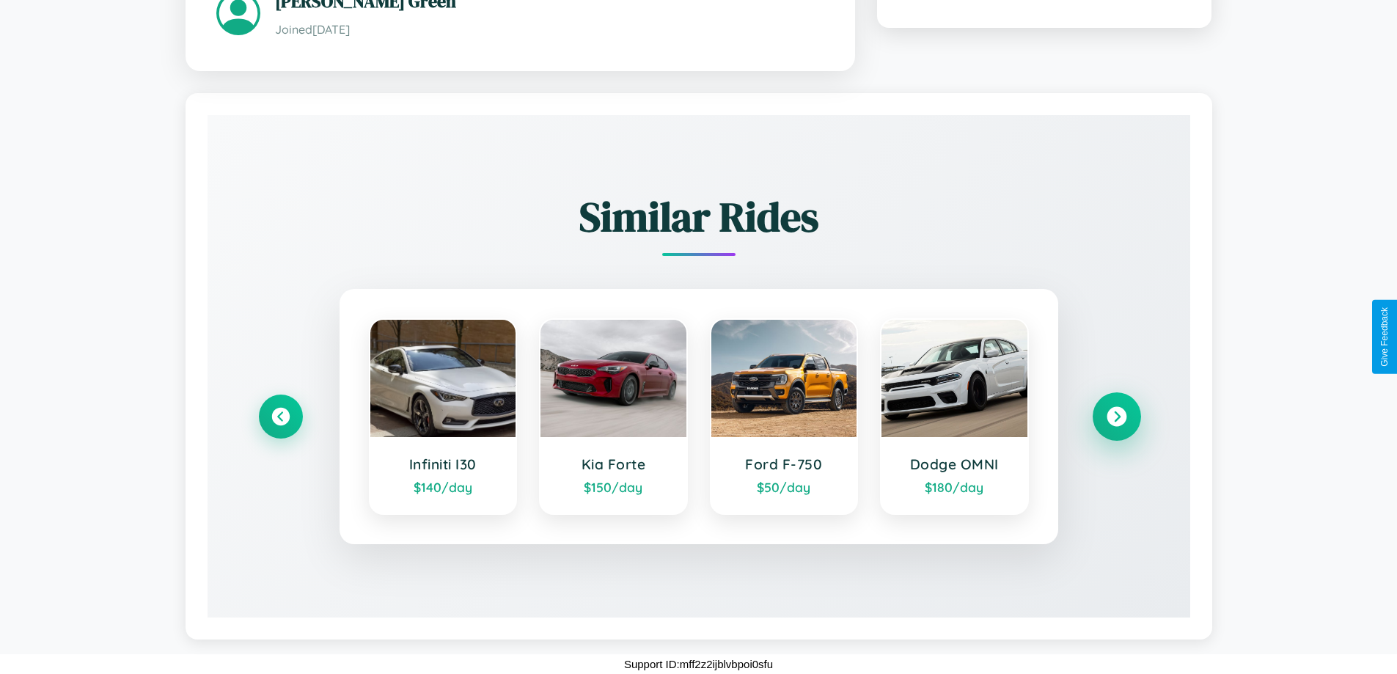
click at [1116, 416] on icon at bounding box center [1117, 416] width 20 height 20
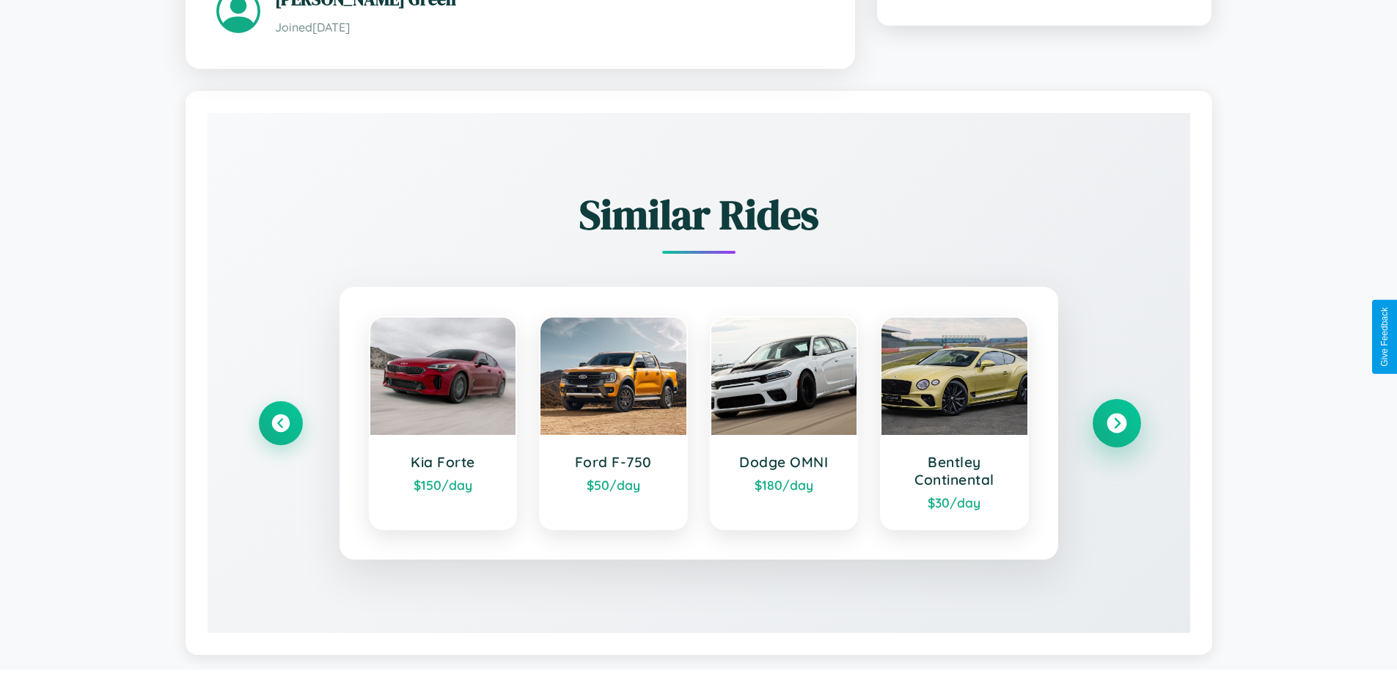
click at [1116, 425] on icon at bounding box center [1117, 423] width 20 height 20
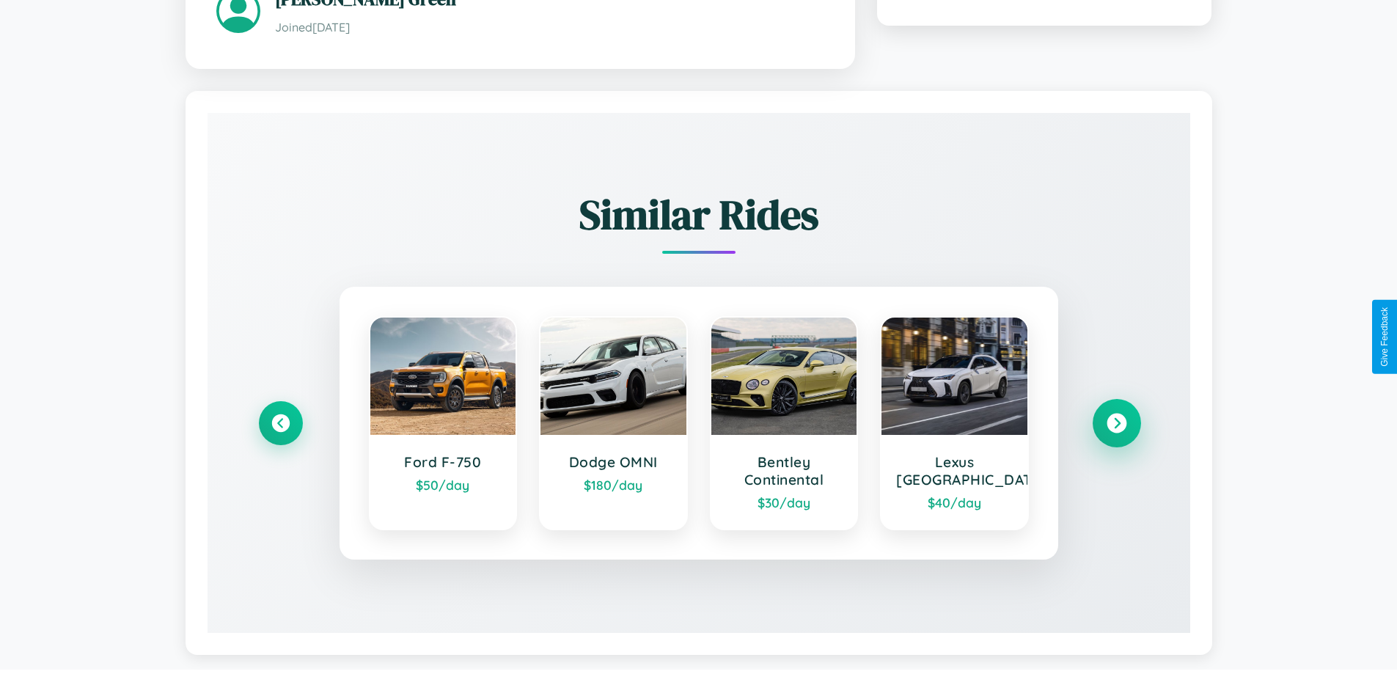
click at [1116, 425] on icon at bounding box center [1117, 423] width 20 height 20
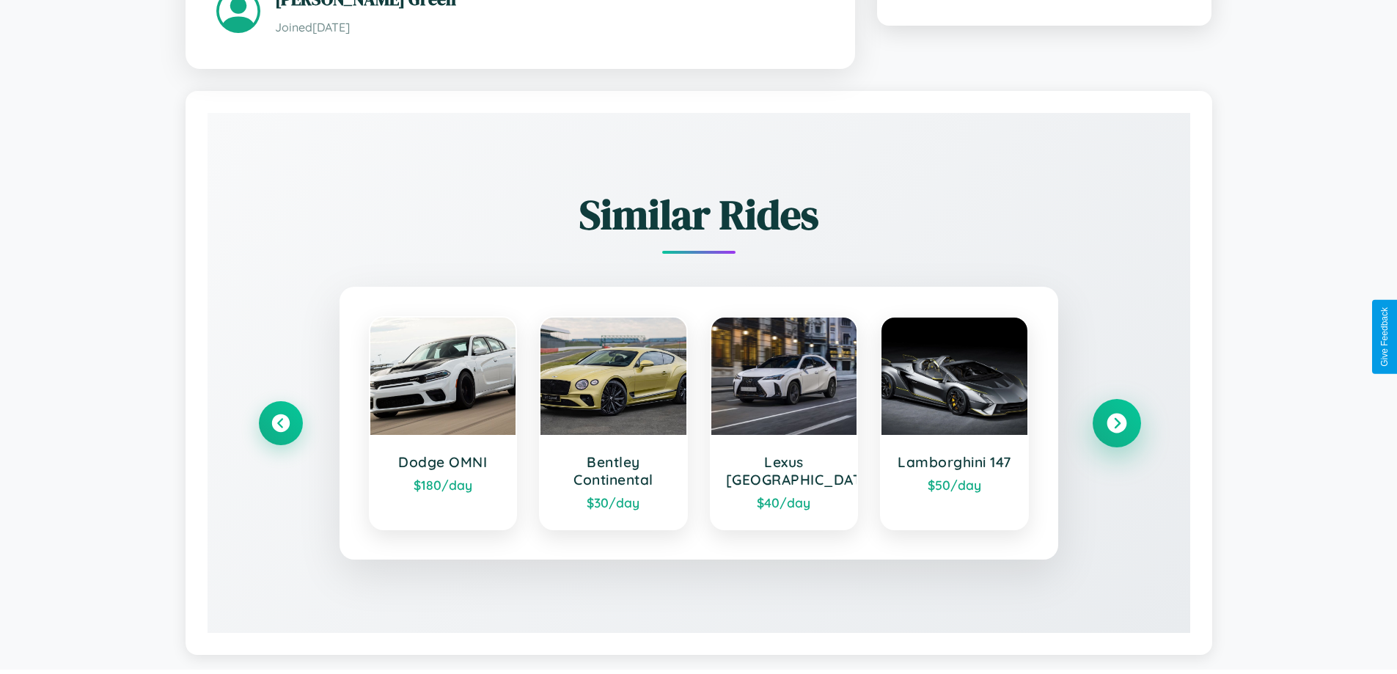
click at [1116, 425] on icon at bounding box center [1117, 423] width 20 height 20
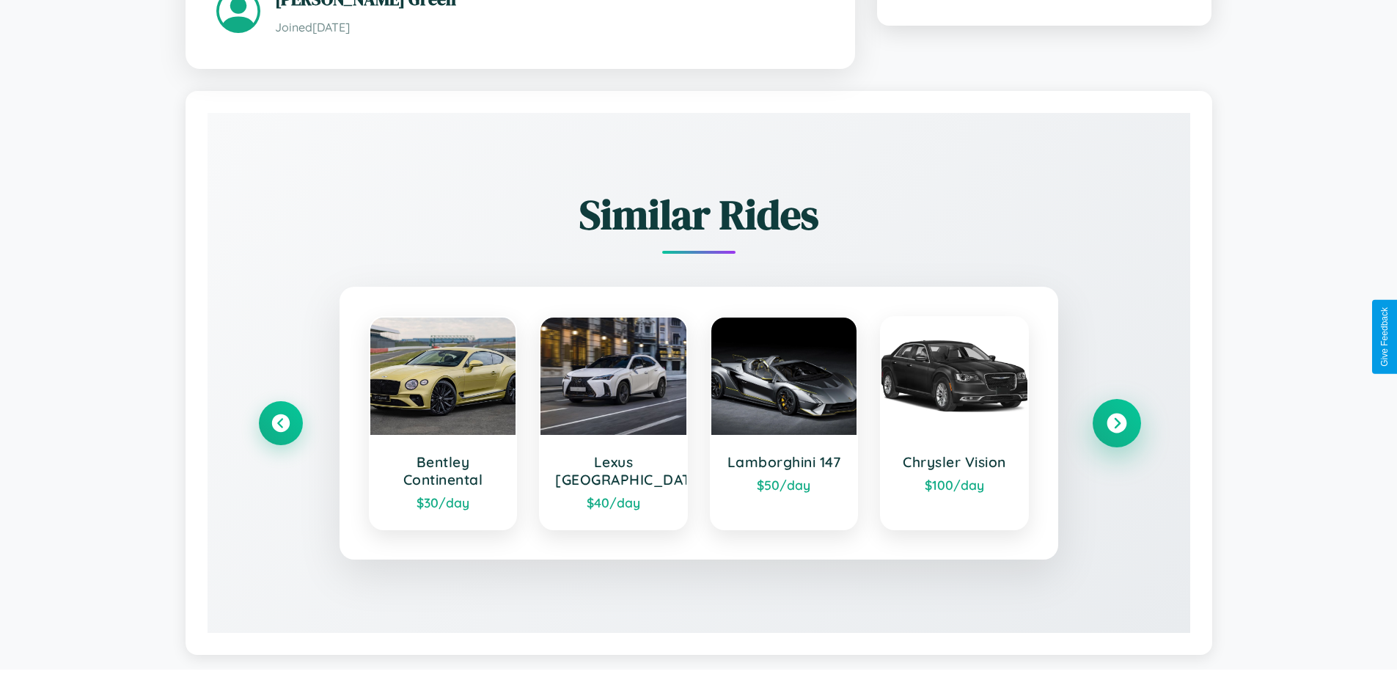
click at [1116, 425] on icon at bounding box center [1117, 423] width 20 height 20
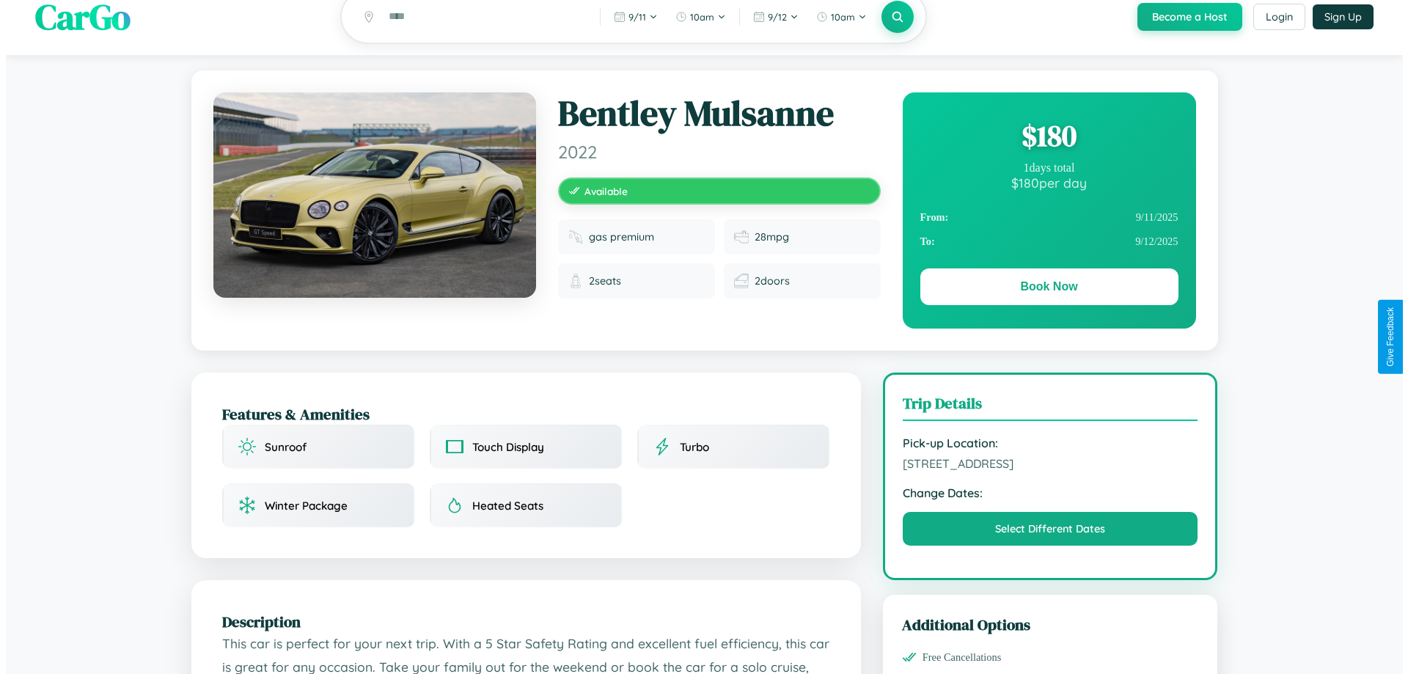
scroll to position [0, 0]
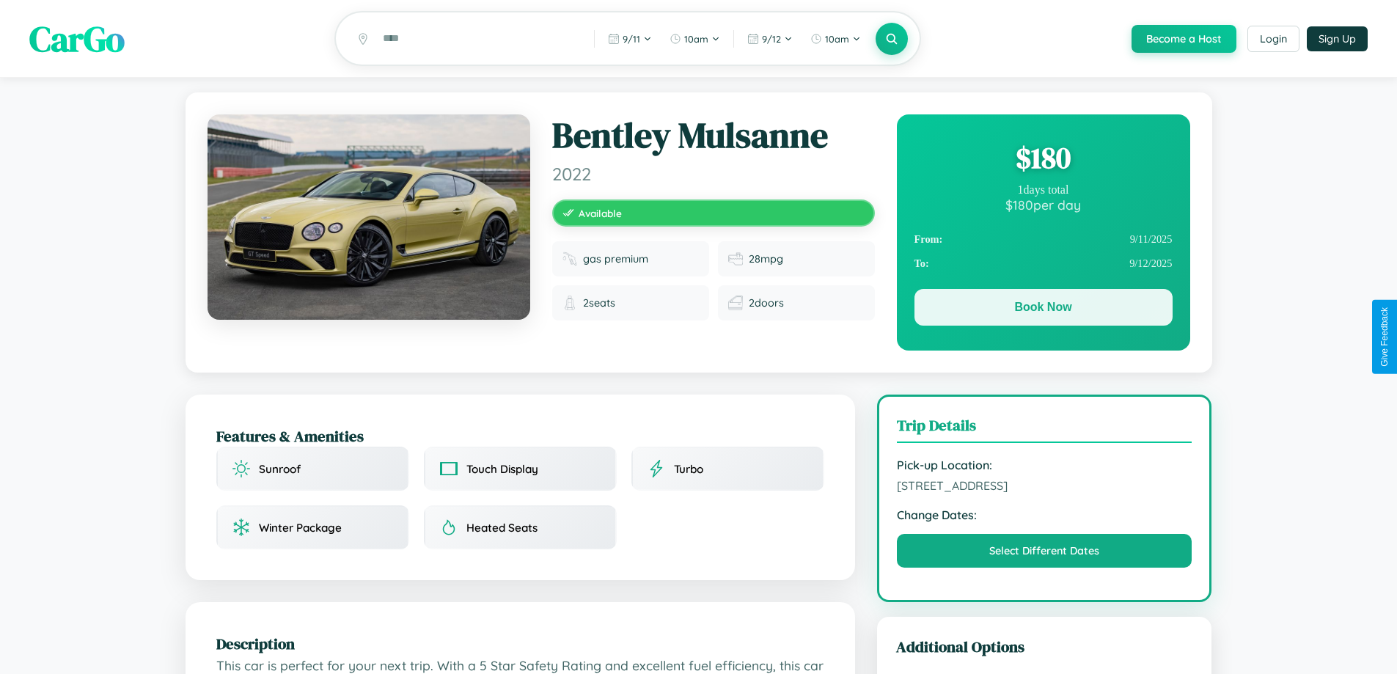
click at [1043, 311] on button "Book Now" at bounding box center [1044, 307] width 258 height 37
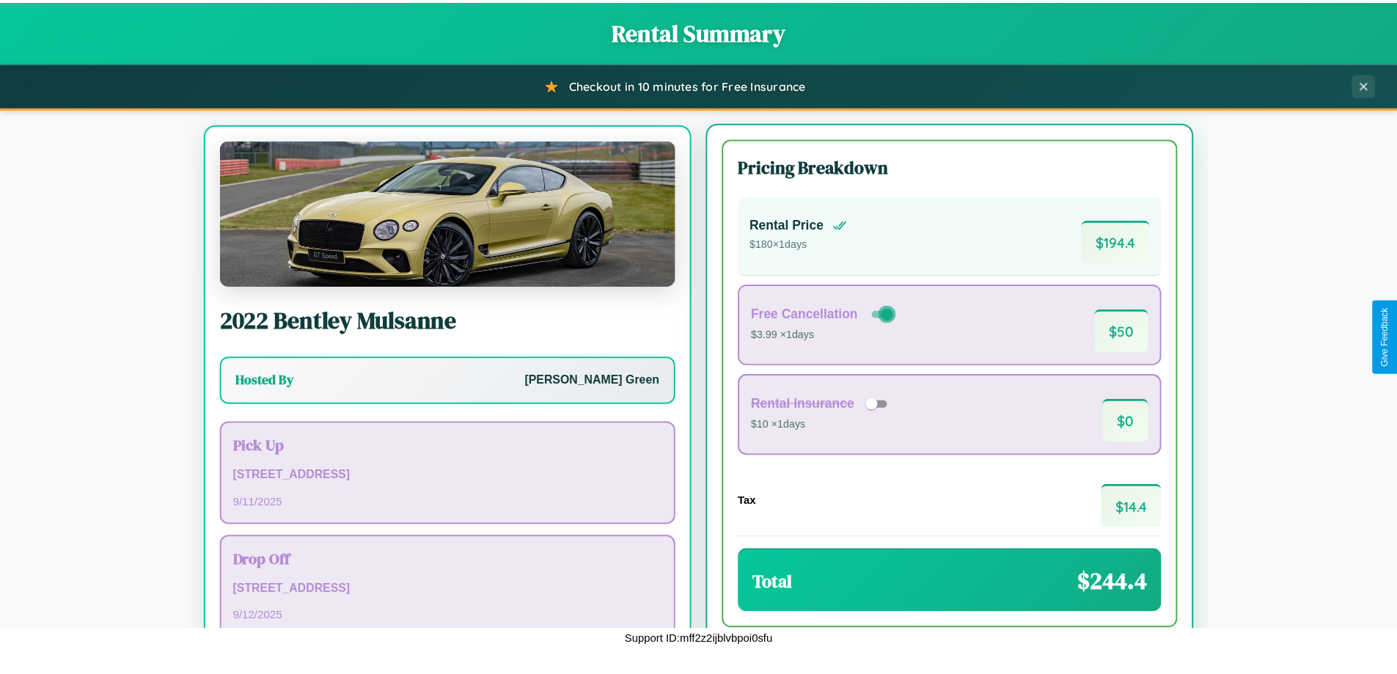
scroll to position [68, 0]
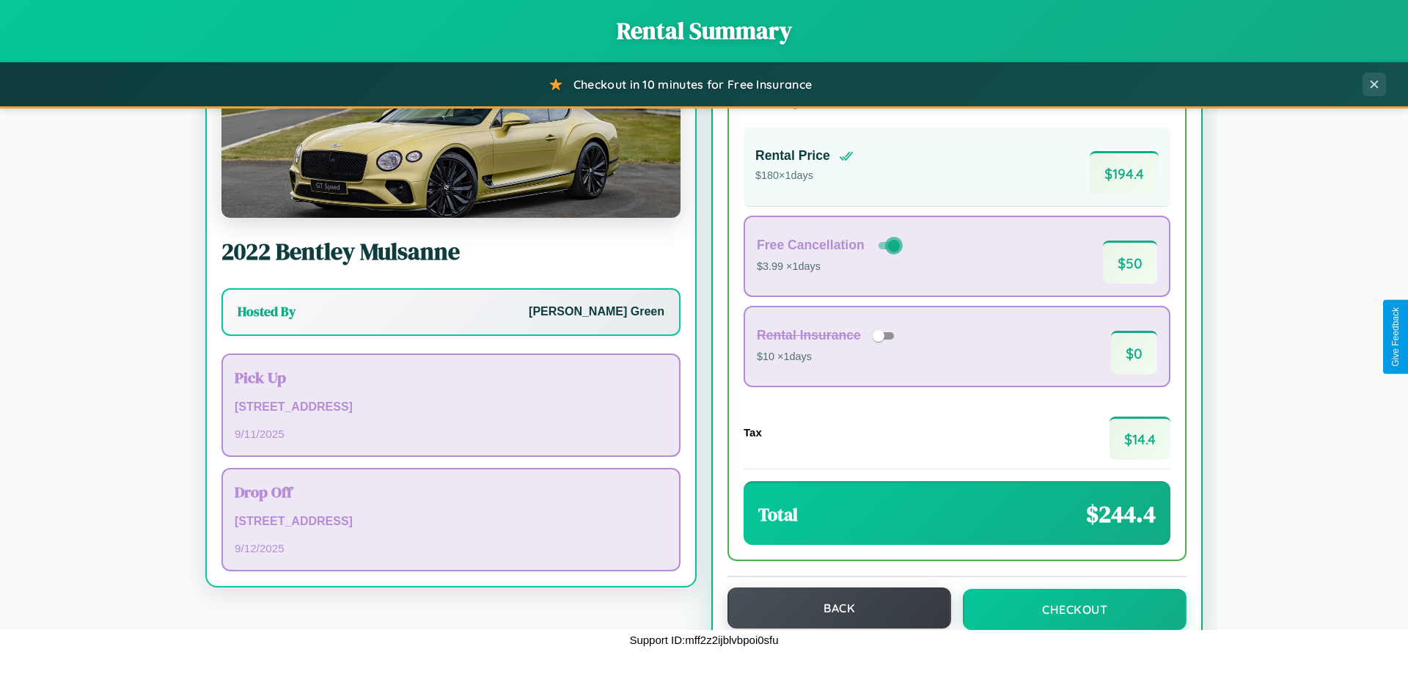
click at [833, 608] on button "Back" at bounding box center [840, 608] width 224 height 41
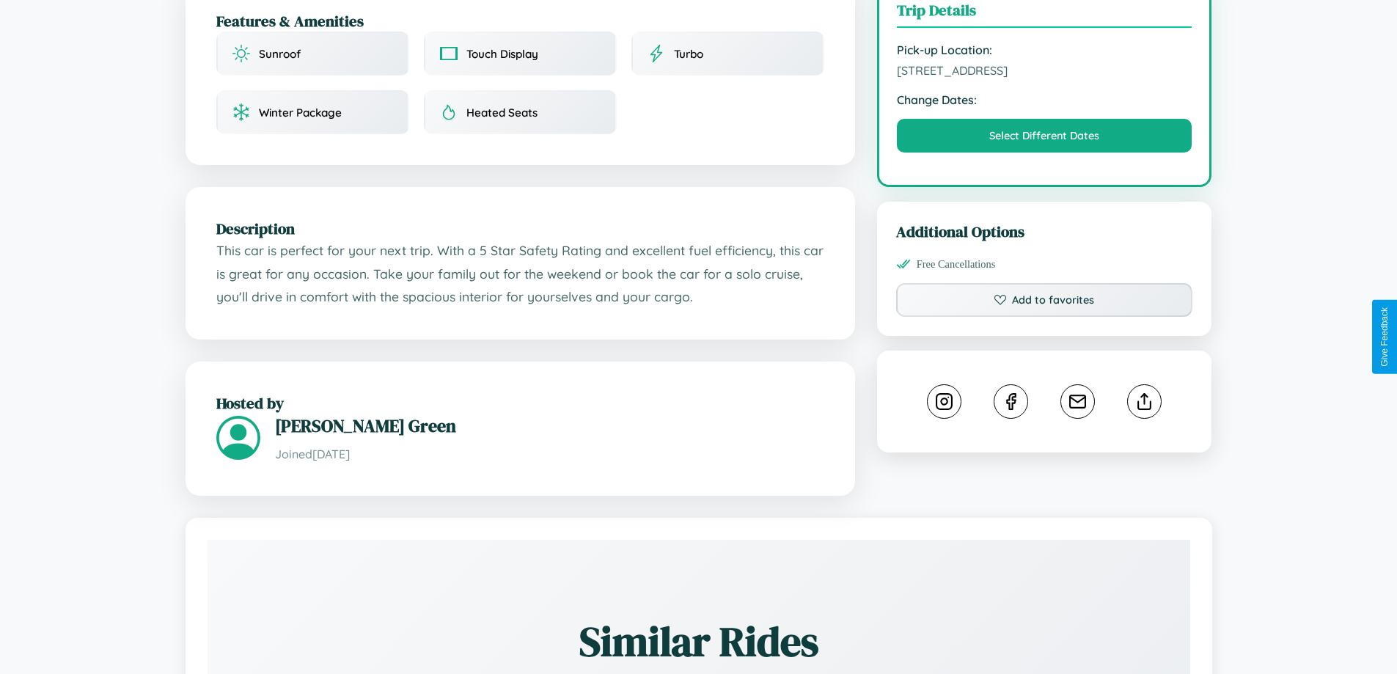
scroll to position [482, 0]
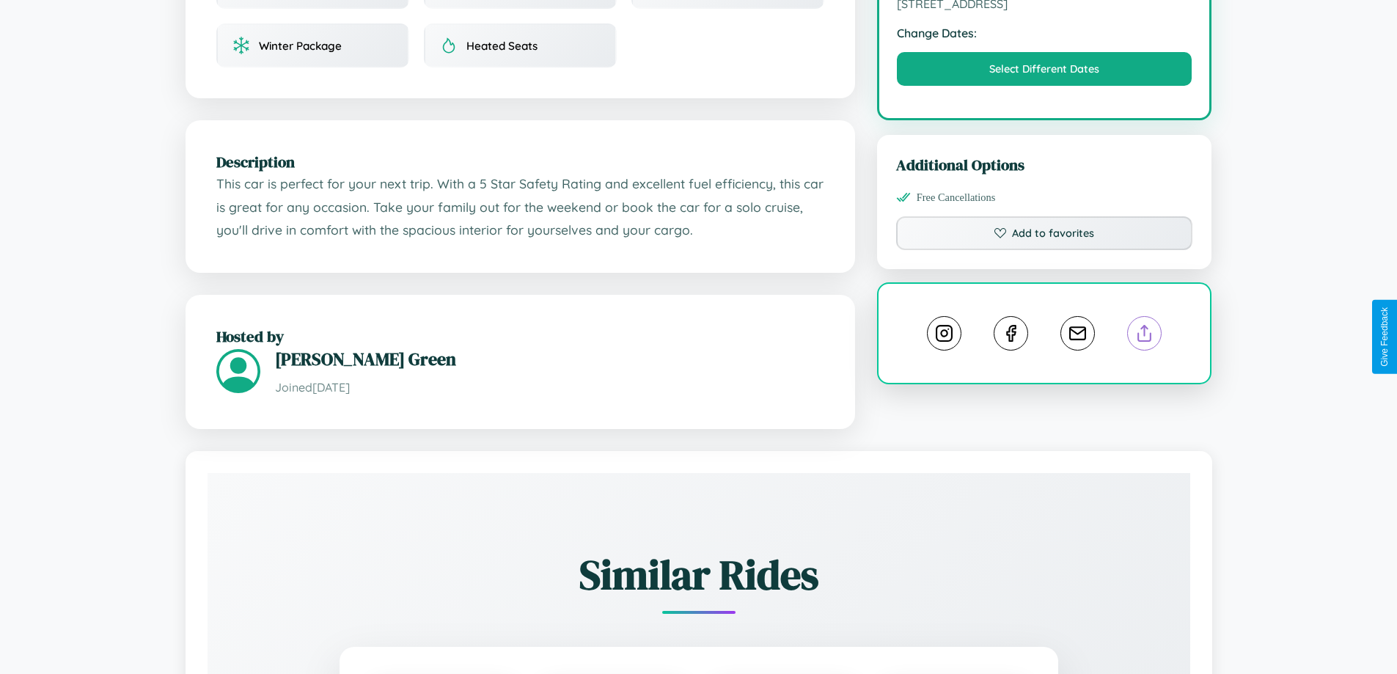
click at [1145, 336] on line at bounding box center [1145, 331] width 0 height 10
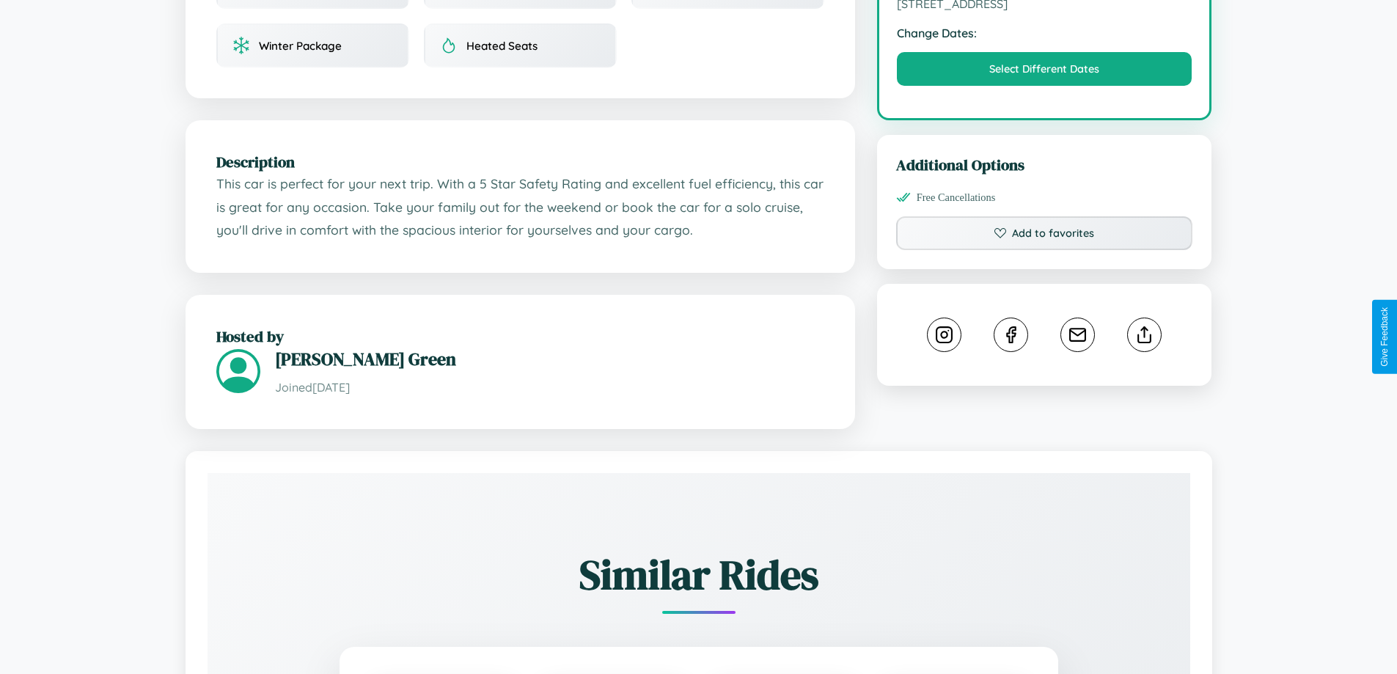
scroll to position [480, 0]
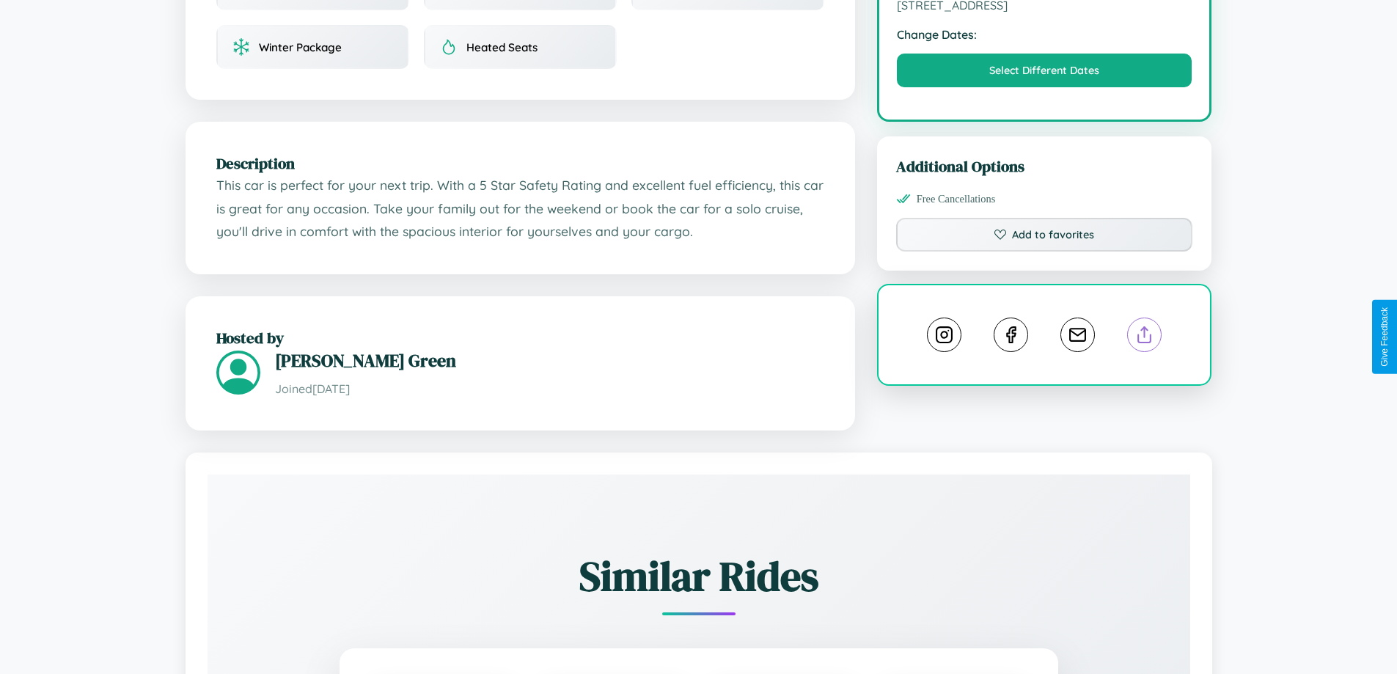
click at [1145, 337] on line at bounding box center [1145, 332] width 0 height 10
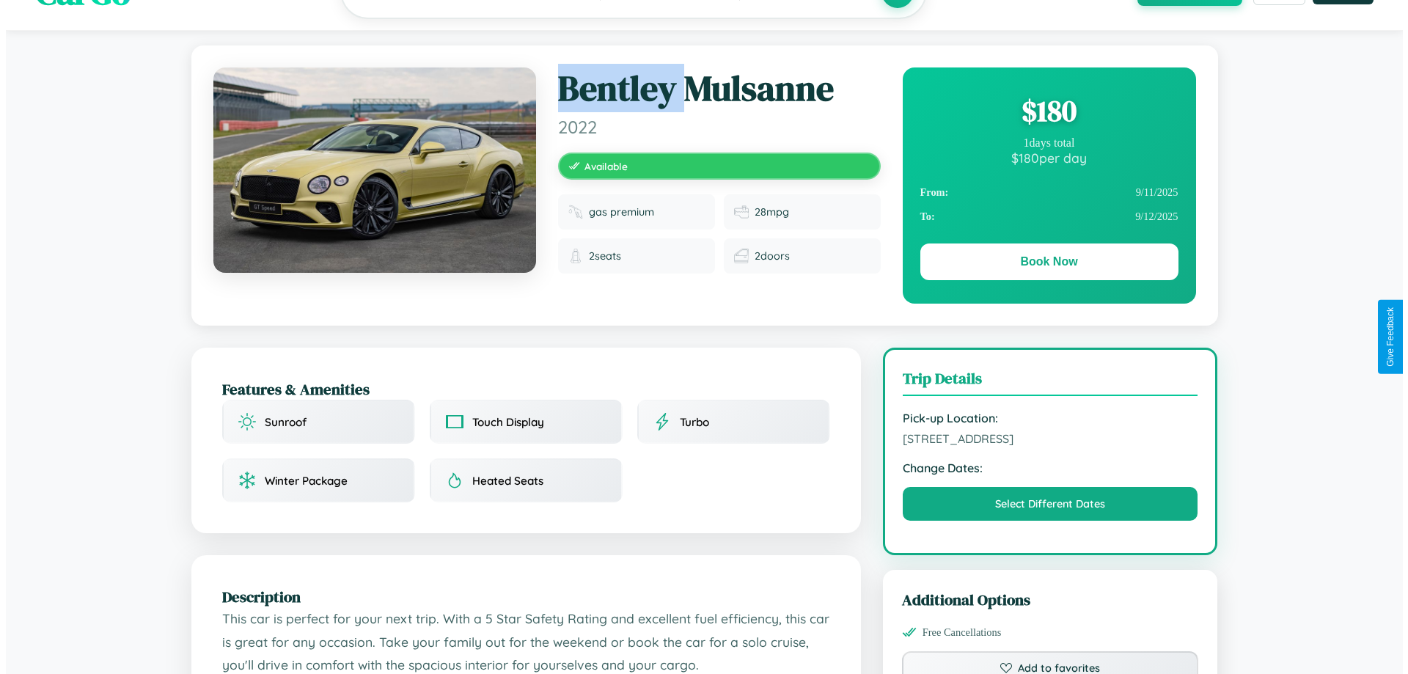
scroll to position [0, 0]
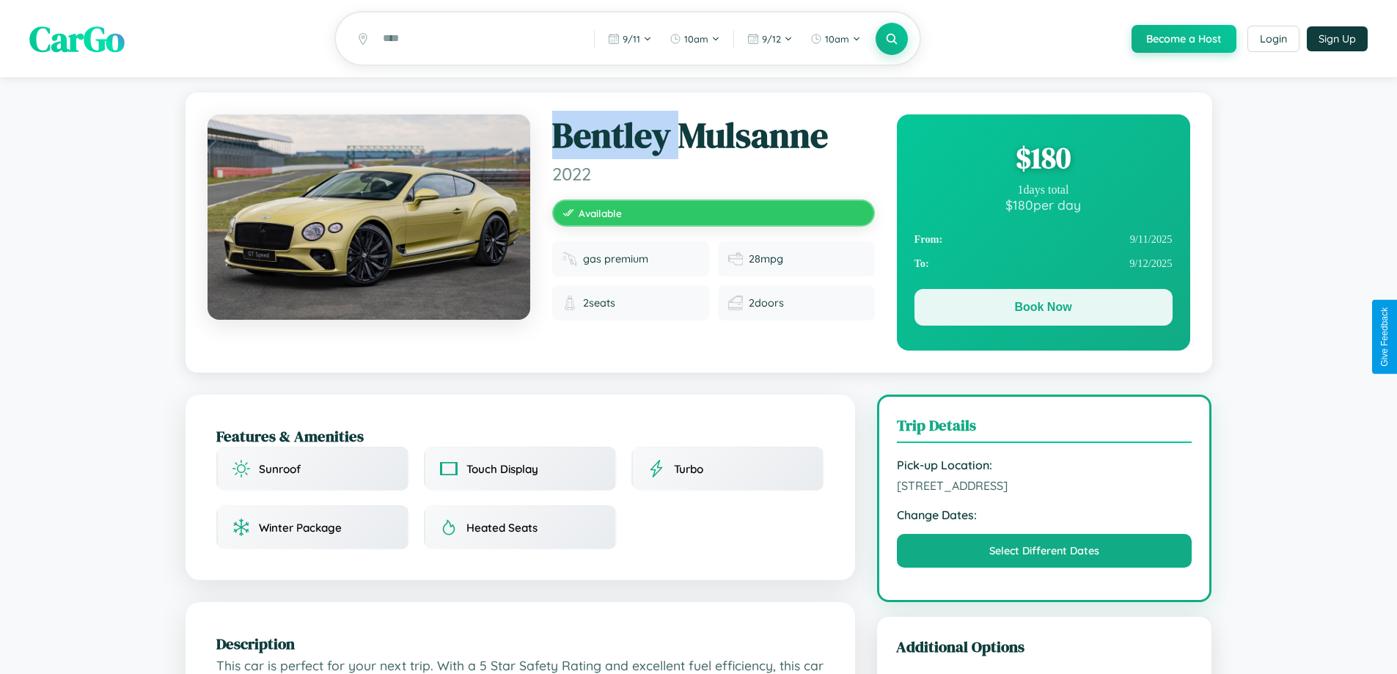
click at [1043, 310] on button "Book Now" at bounding box center [1044, 307] width 258 height 37
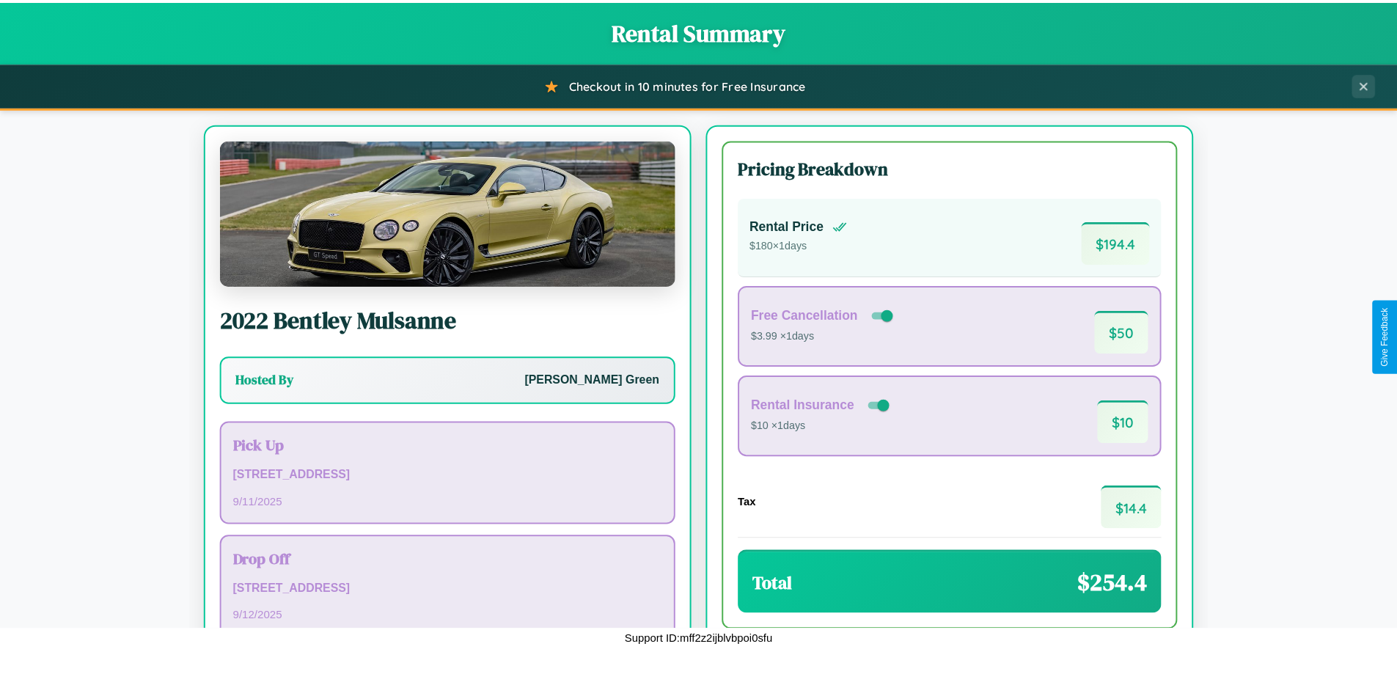
scroll to position [100, 0]
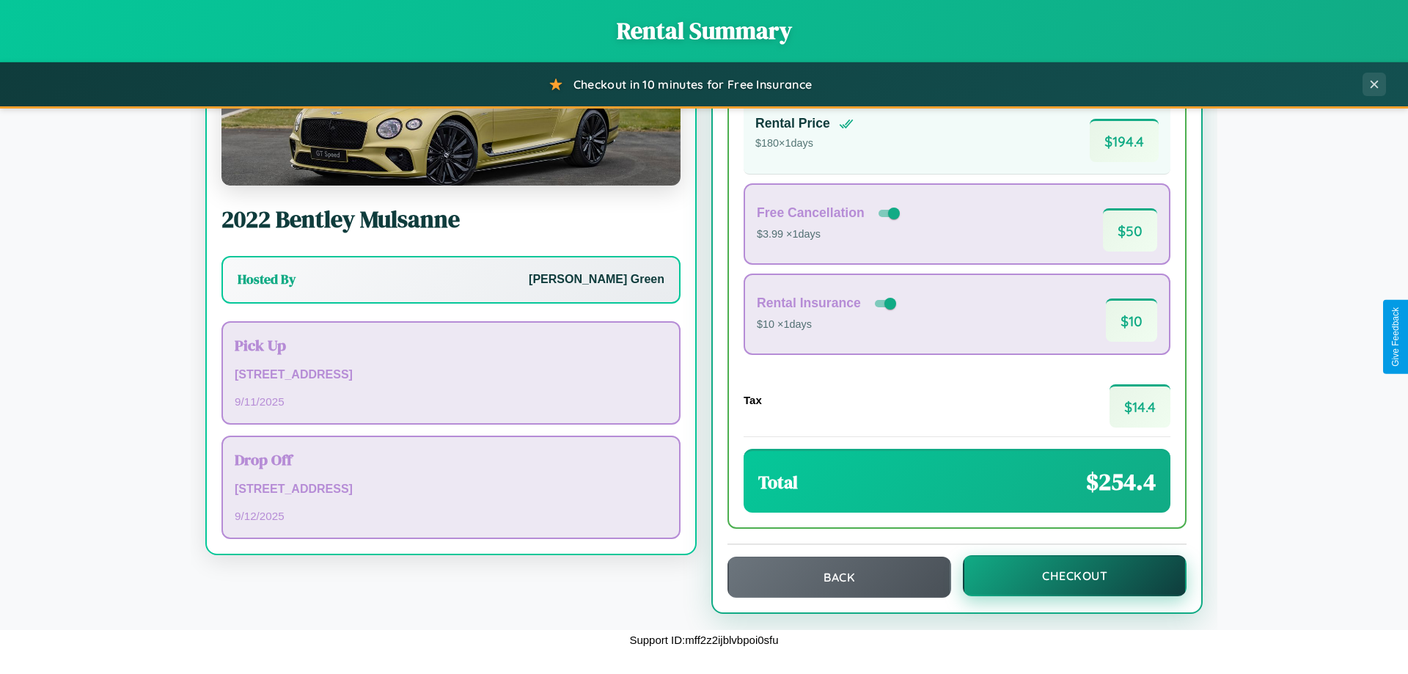
click at [1065, 576] on button "Checkout" at bounding box center [1075, 575] width 224 height 41
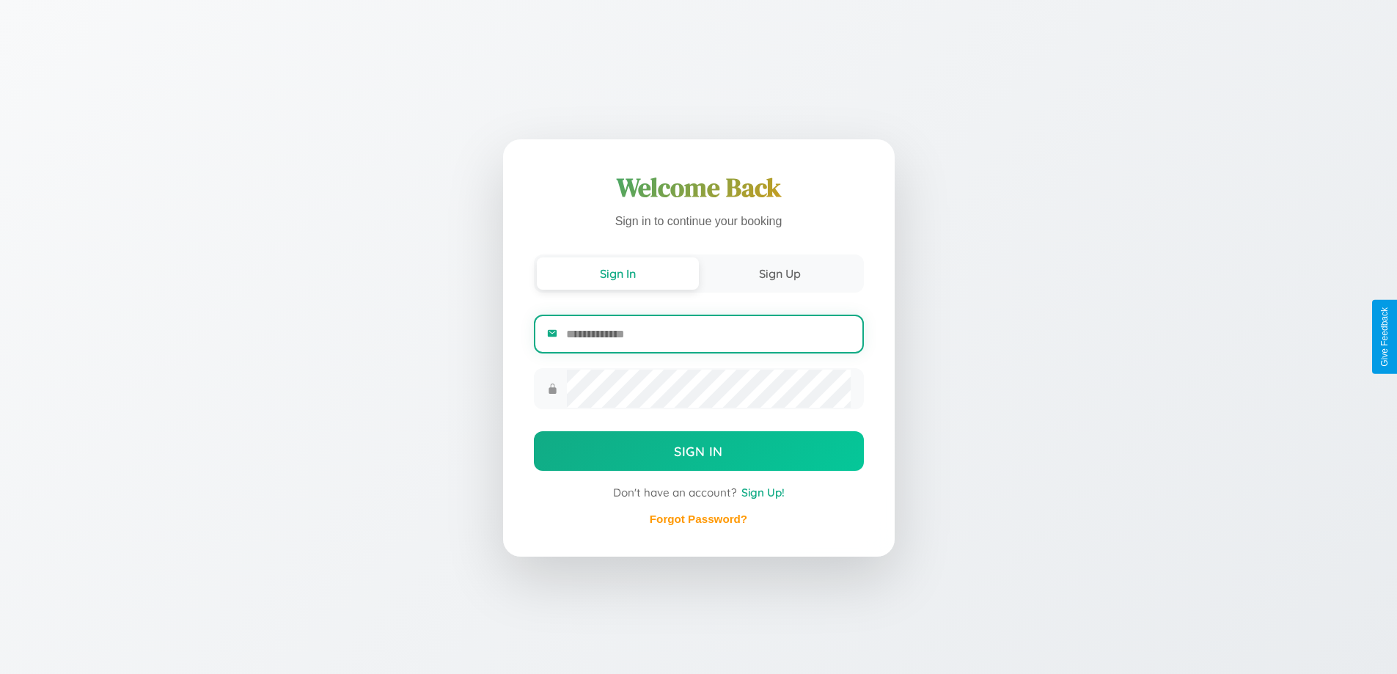
click at [708, 334] on input "email" at bounding box center [708, 334] width 284 height 36
type input "**********"
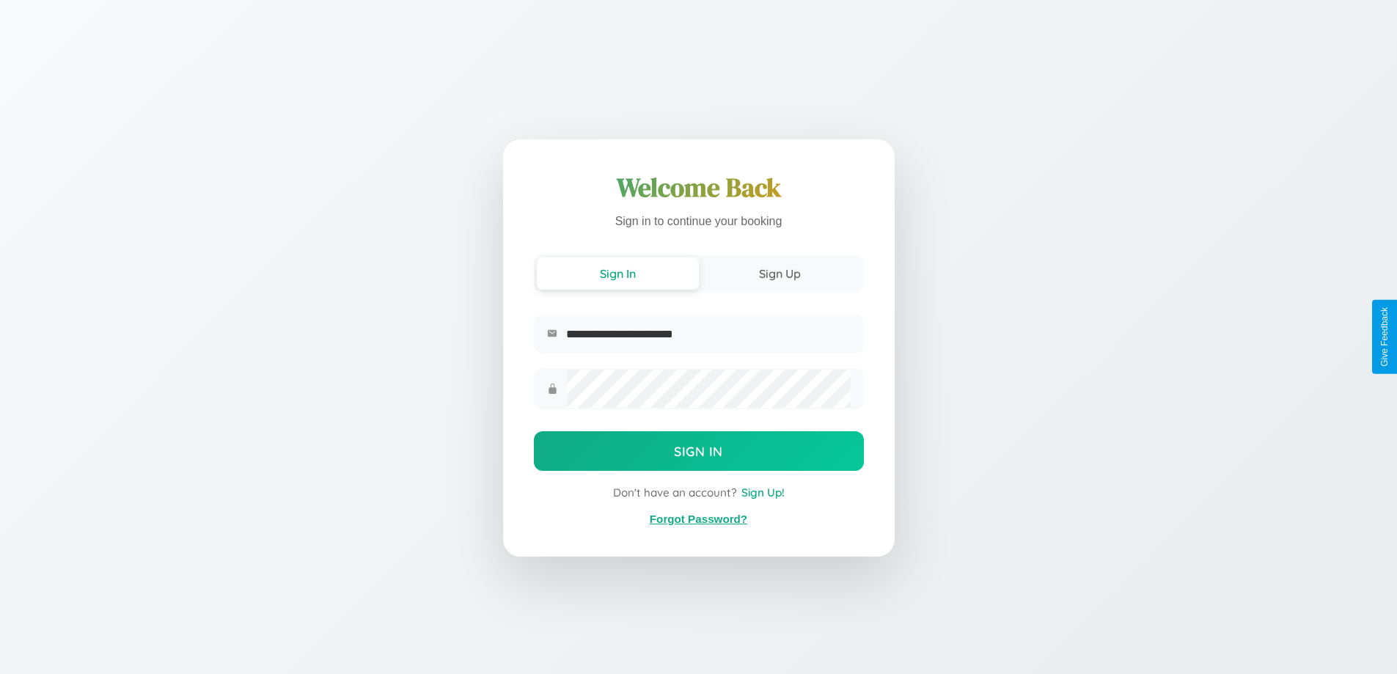
click at [698, 519] on link "Forgot Password?" at bounding box center [699, 519] width 98 height 12
